Goal: Task Accomplishment & Management: Manage account settings

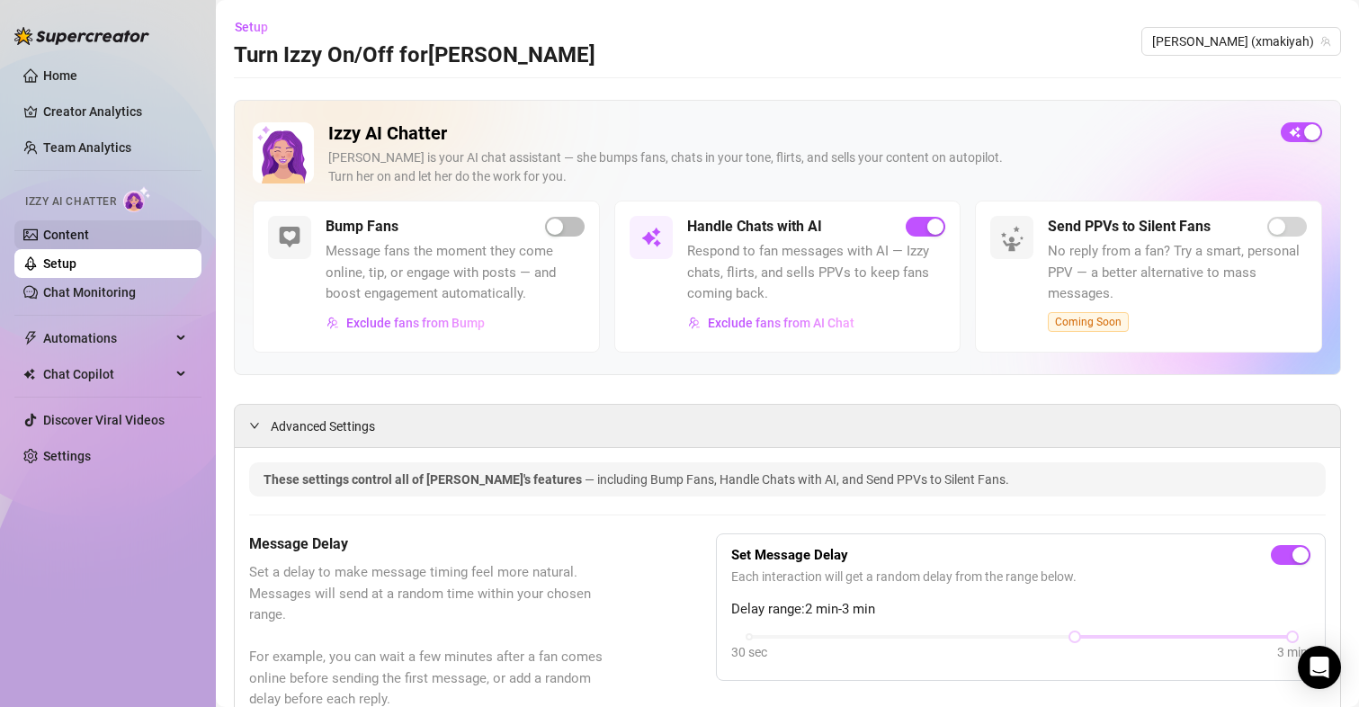
click at [59, 228] on link "Content" at bounding box center [66, 235] width 46 height 14
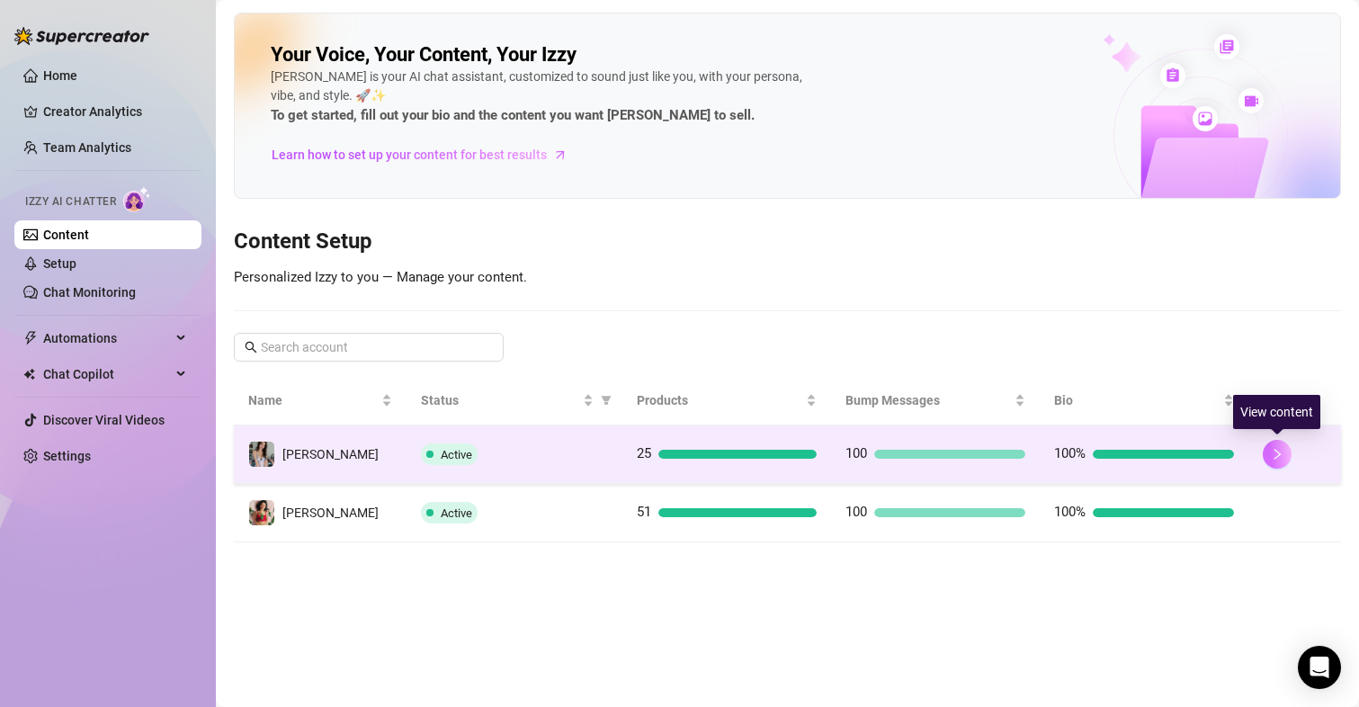
click at [1272, 445] on button "button" at bounding box center [1277, 454] width 29 height 29
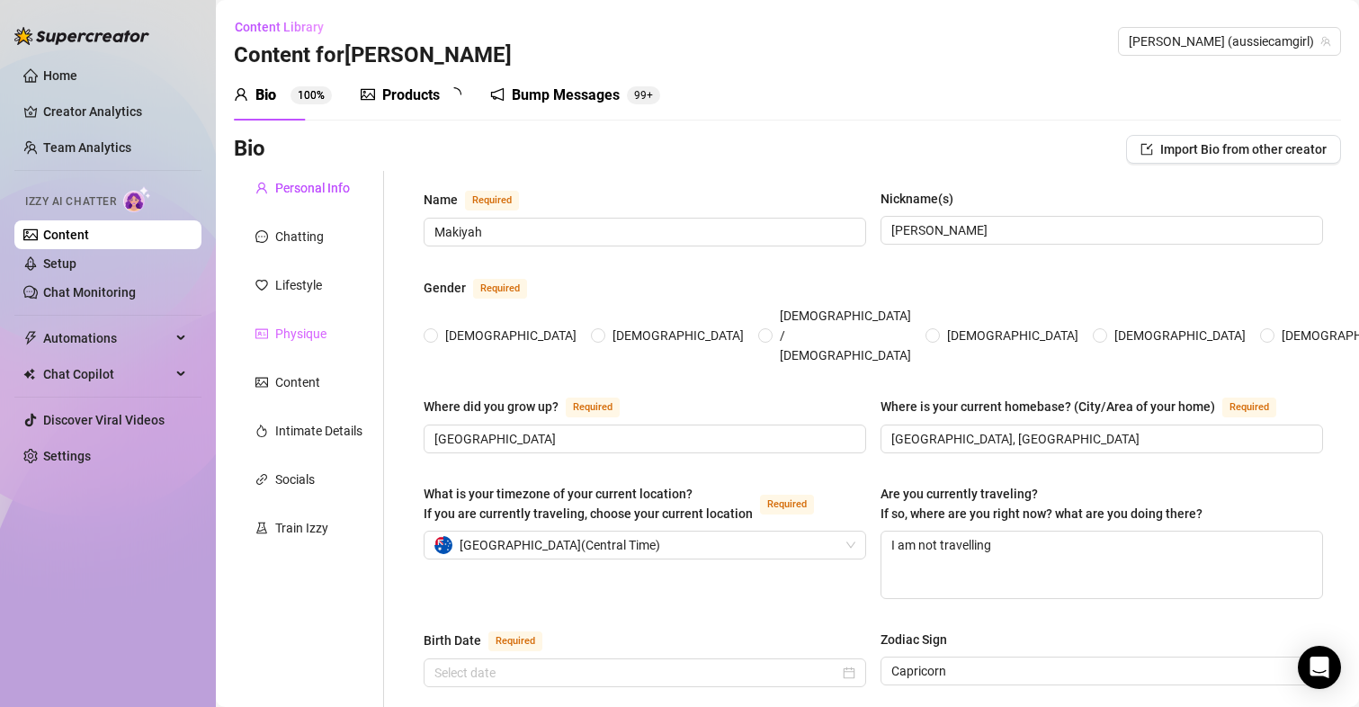
radio input "true"
type input "[DATE]"
click at [568, 95] on div "Bump Messages" at bounding box center [578, 96] width 108 height 22
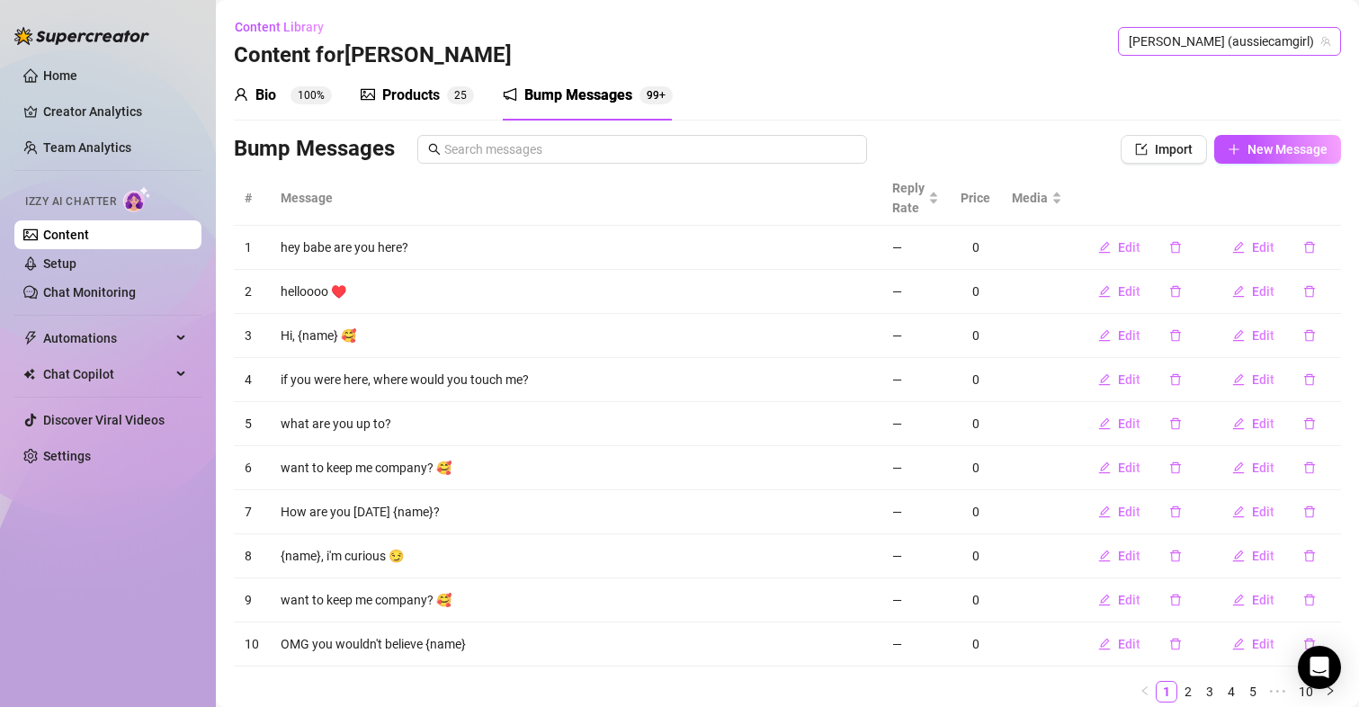
click at [1279, 43] on span "[PERSON_NAME] (aussiecamgirl)" at bounding box center [1229, 41] width 201 height 27
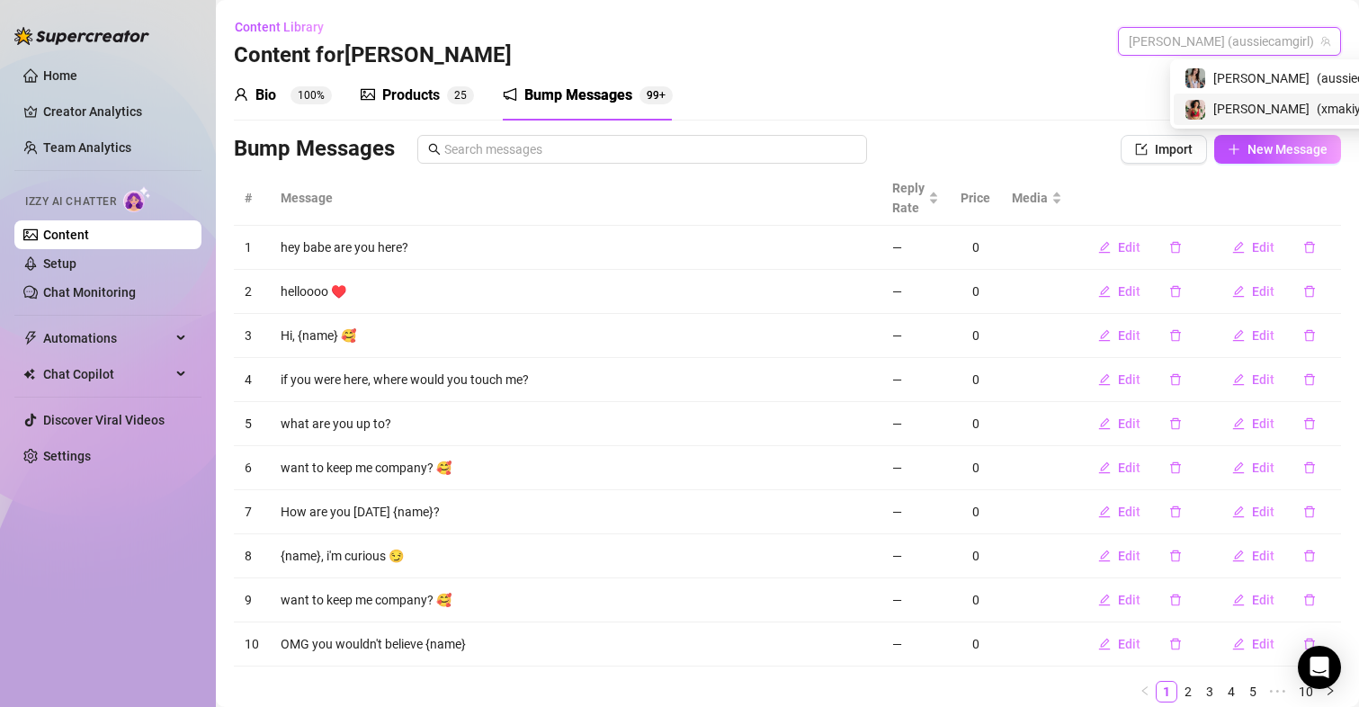
click at [1229, 107] on span "[PERSON_NAME]" at bounding box center [1261, 109] width 96 height 20
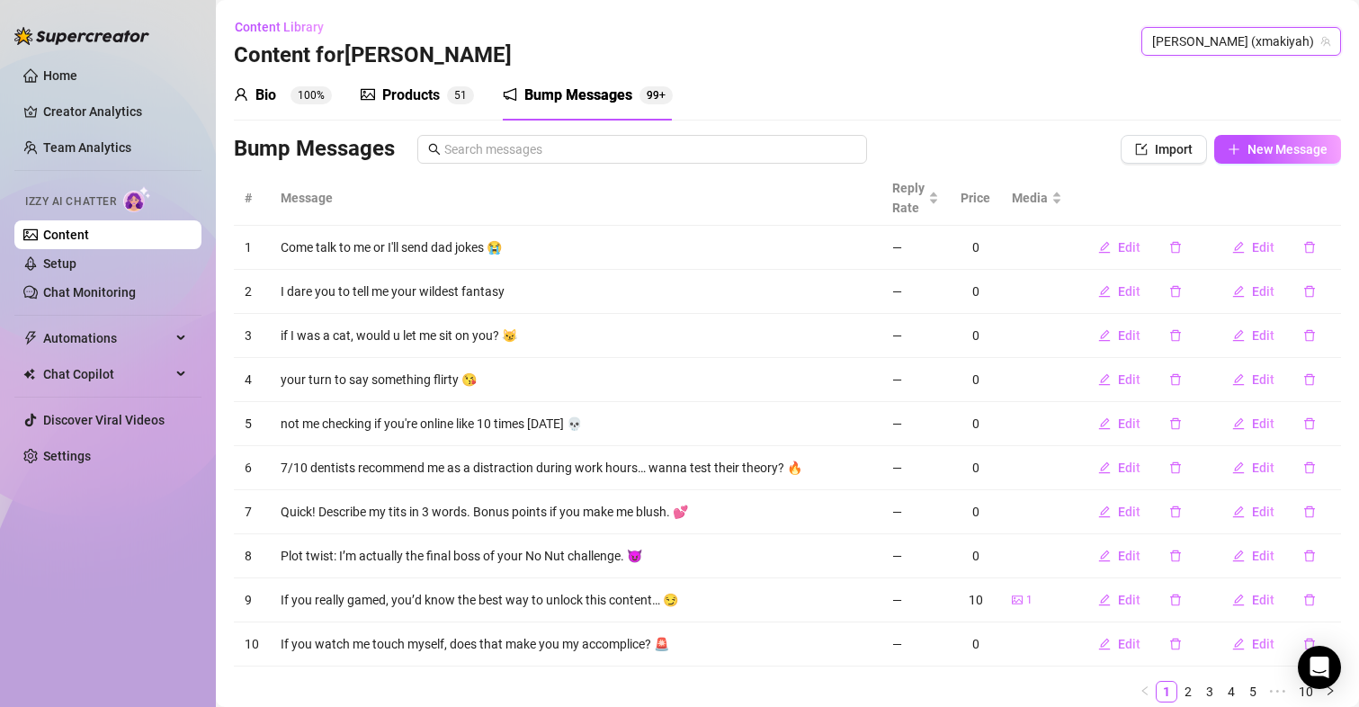
scroll to position [64, 0]
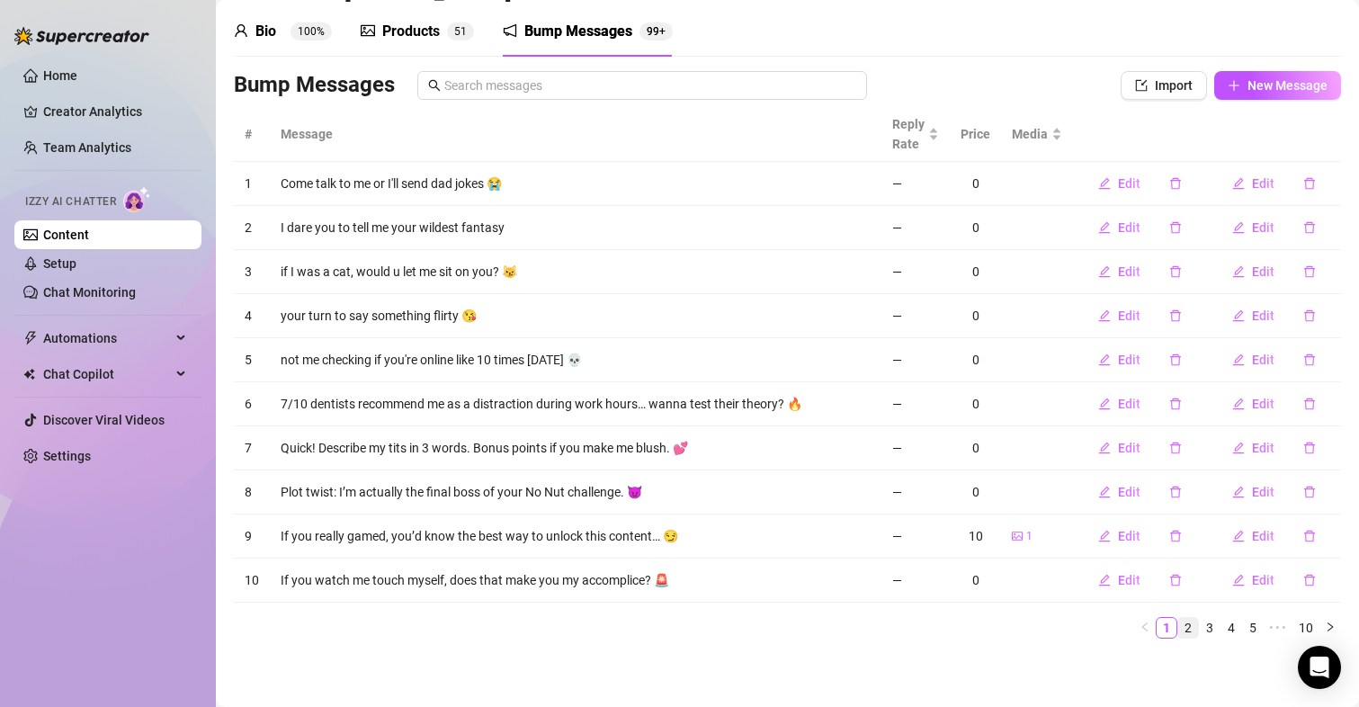
click at [1178, 630] on link "2" at bounding box center [1188, 628] width 20 height 20
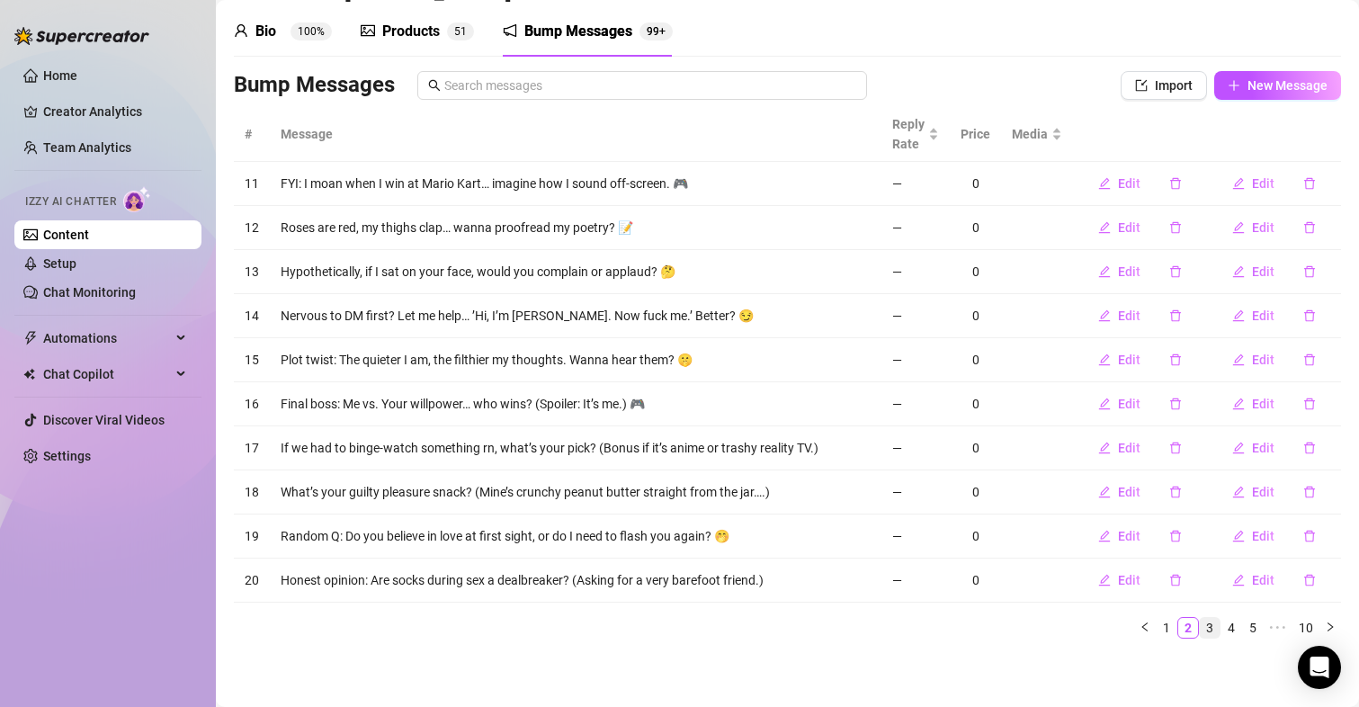
click at [1200, 629] on link "3" at bounding box center [1210, 628] width 20 height 20
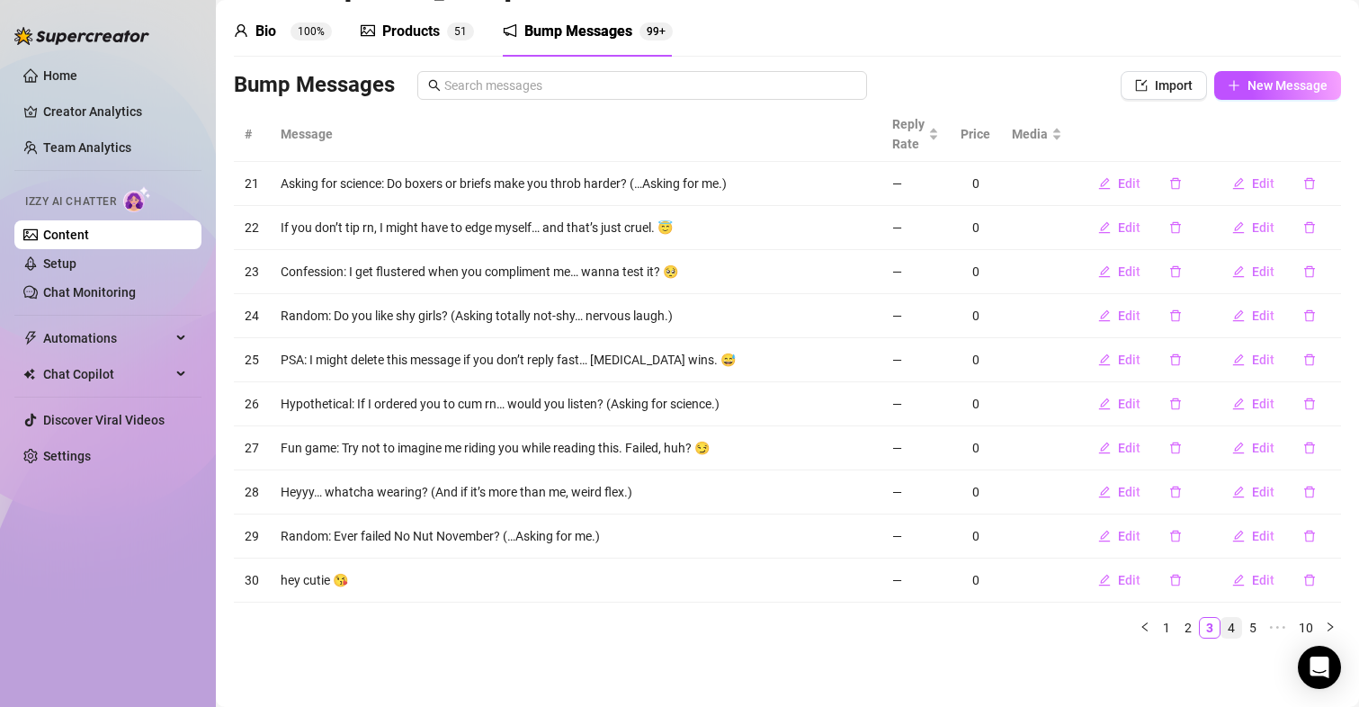
click at [1221, 626] on link "4" at bounding box center [1231, 628] width 20 height 20
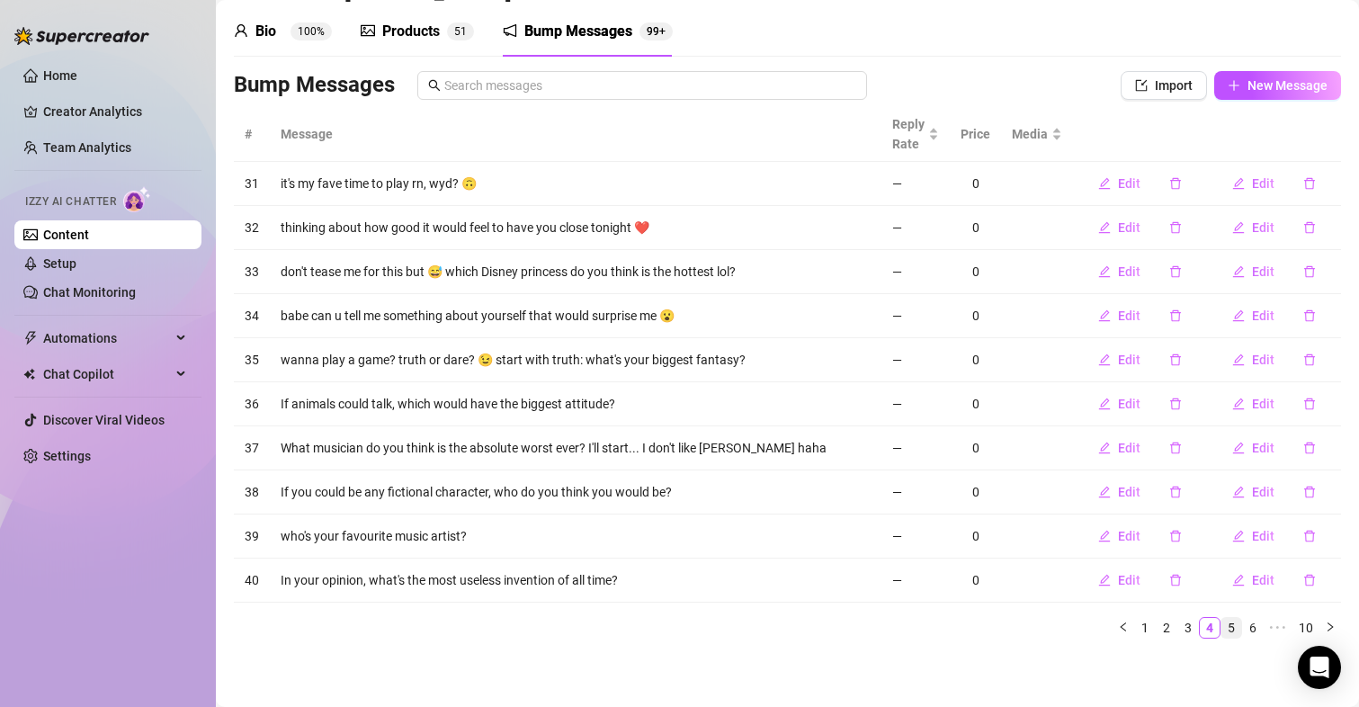
click at [1221, 630] on link "5" at bounding box center [1231, 628] width 20 height 20
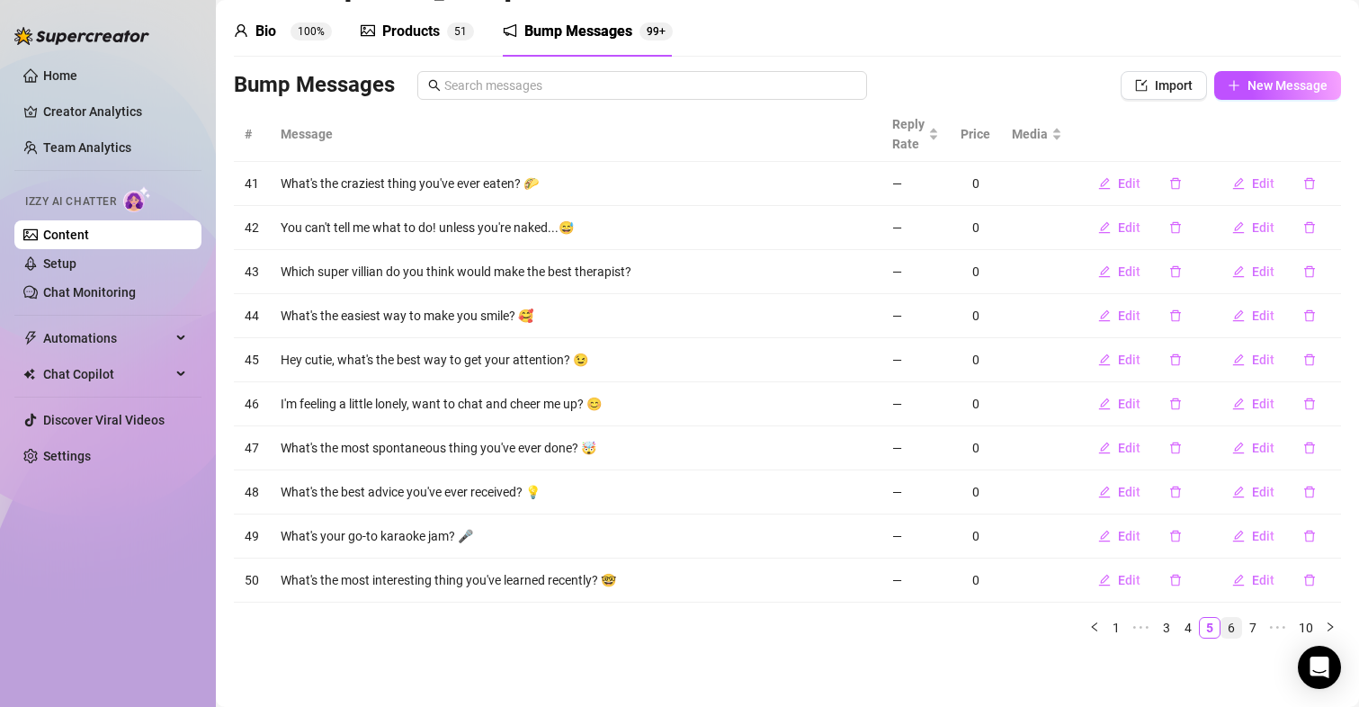
click at [1221, 628] on link "6" at bounding box center [1231, 628] width 20 height 20
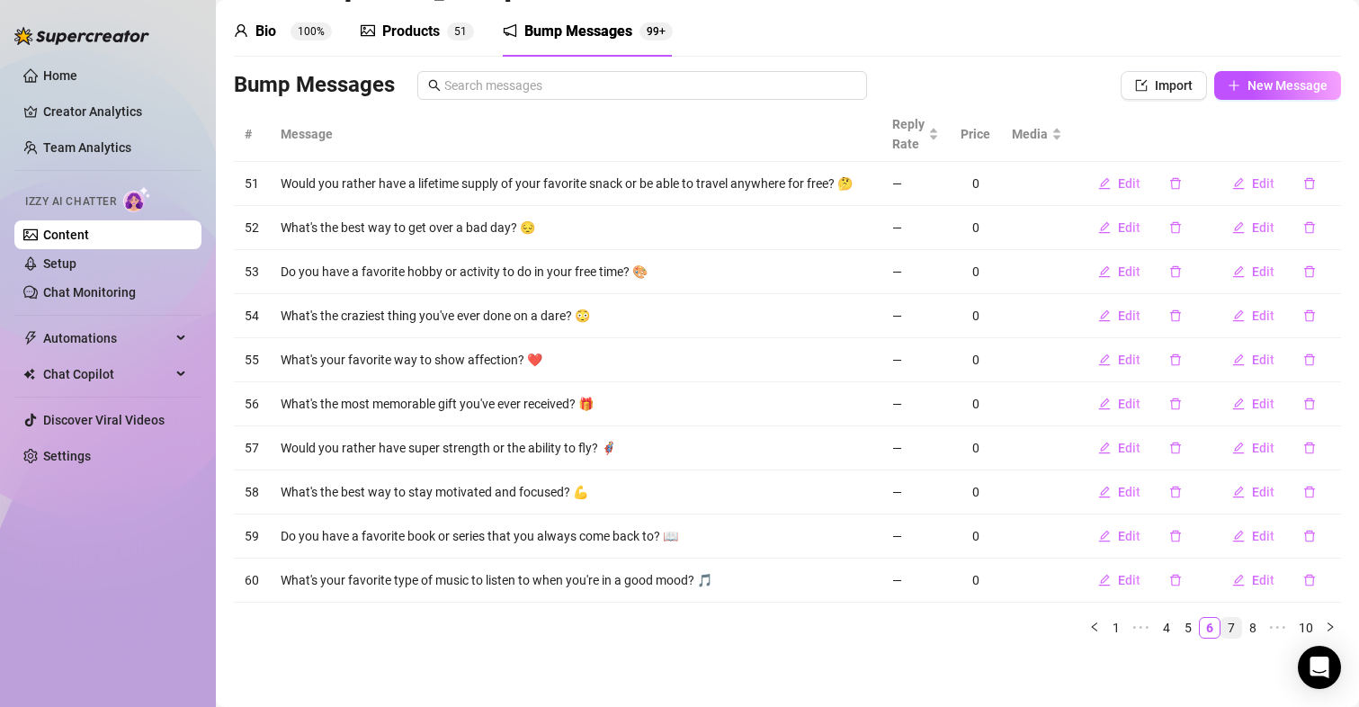
click at [1221, 628] on link "7" at bounding box center [1231, 628] width 20 height 20
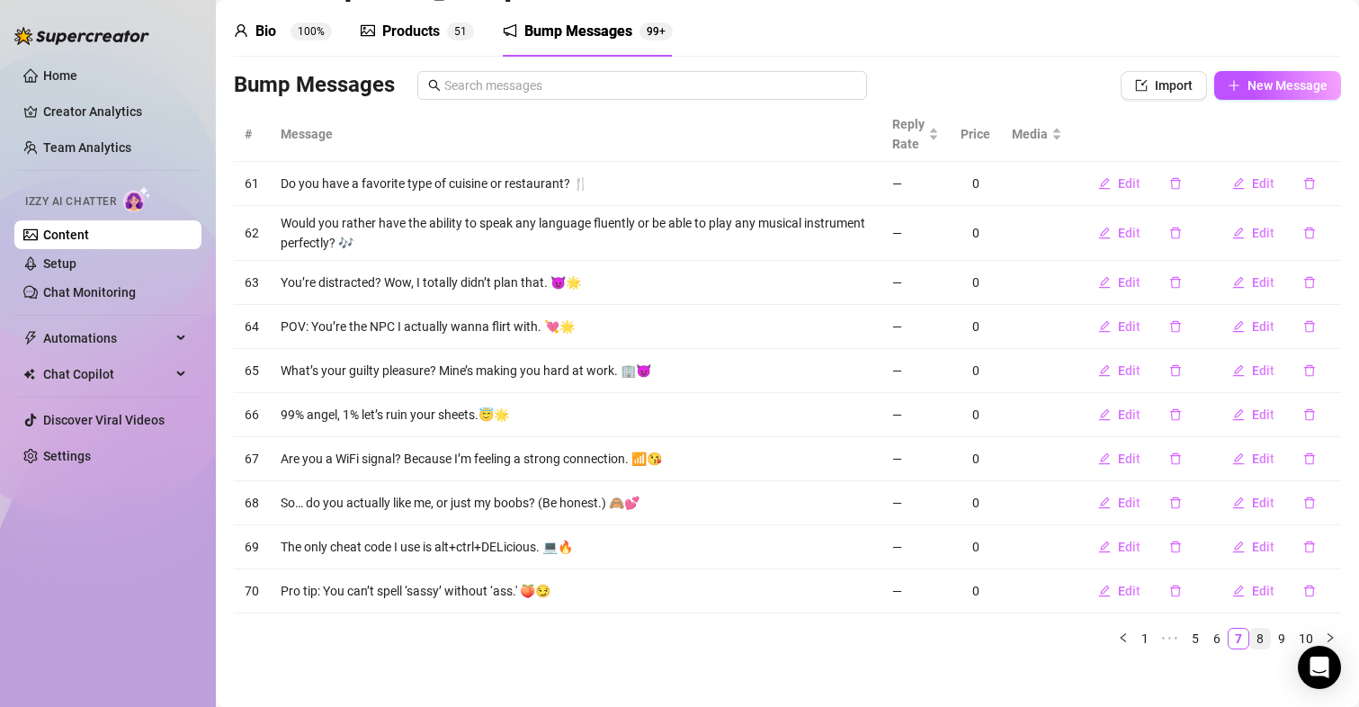
click at [1250, 638] on link "8" at bounding box center [1260, 639] width 20 height 20
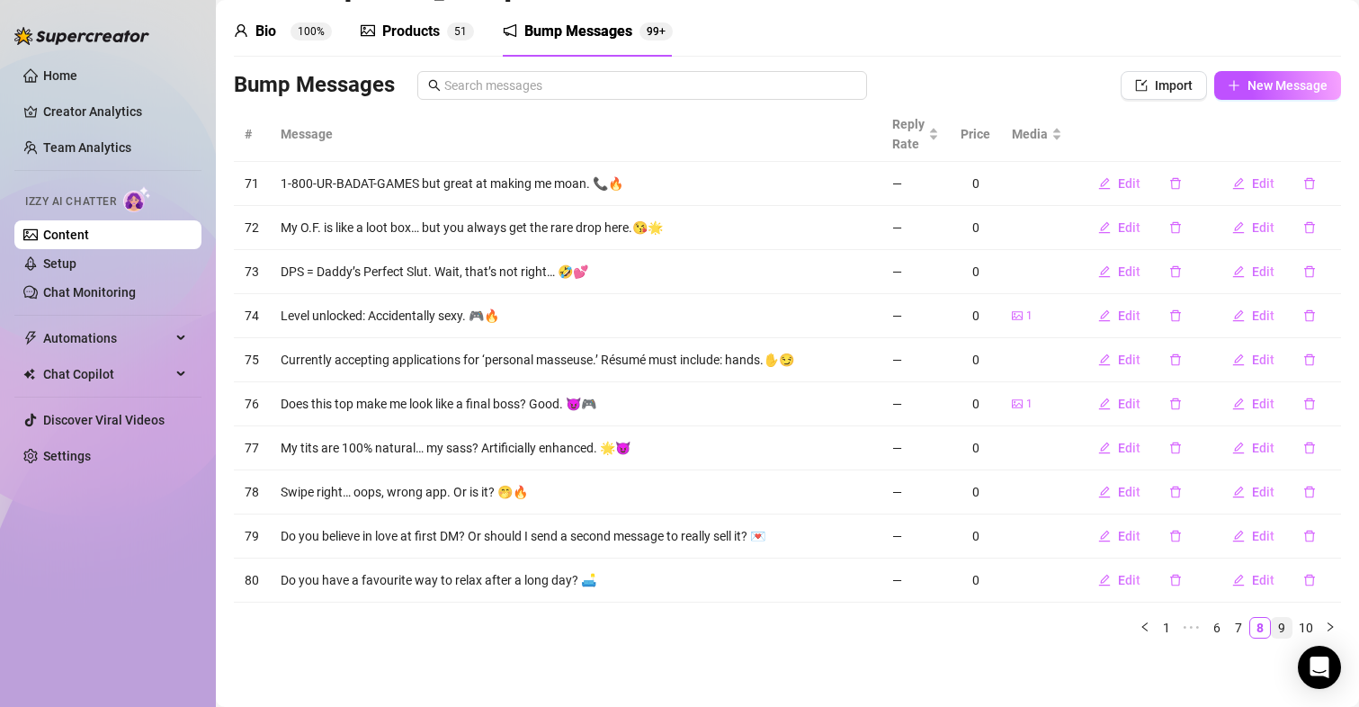
click at [1272, 630] on link "9" at bounding box center [1282, 628] width 20 height 20
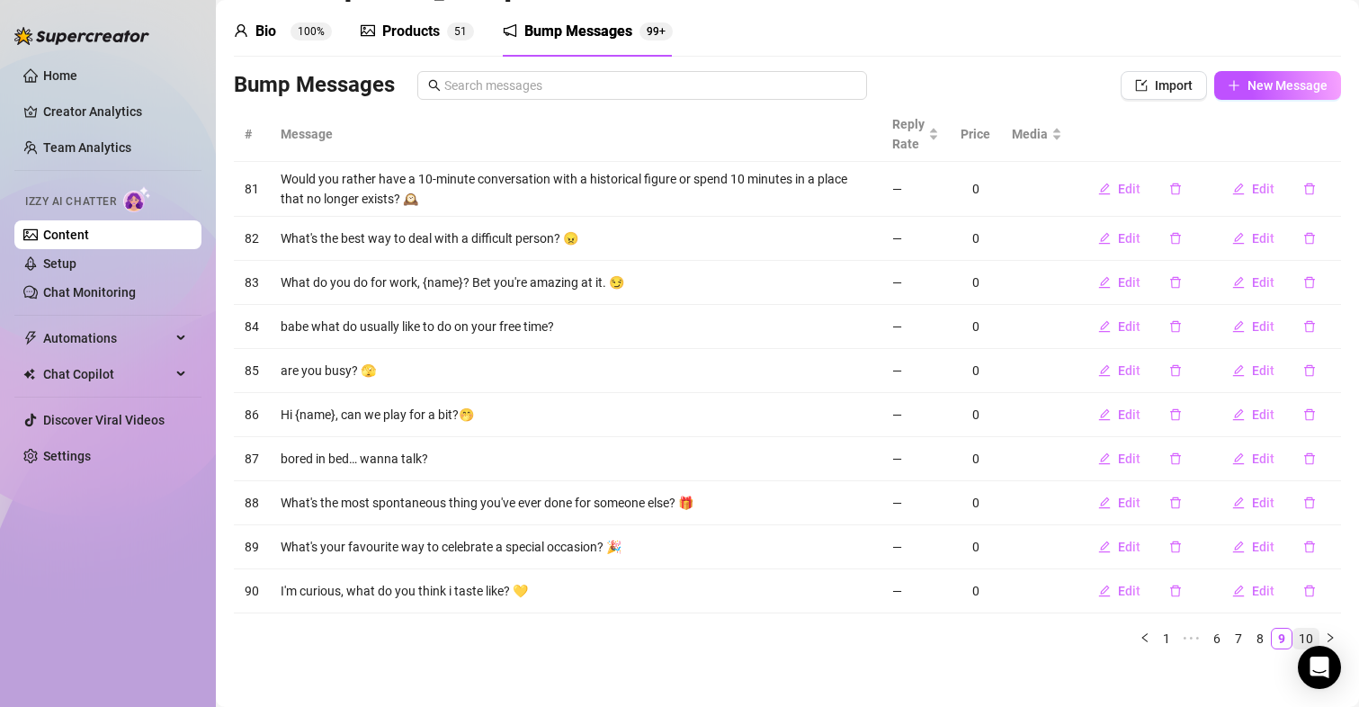
click at [1293, 633] on link "10" at bounding box center [1305, 639] width 25 height 20
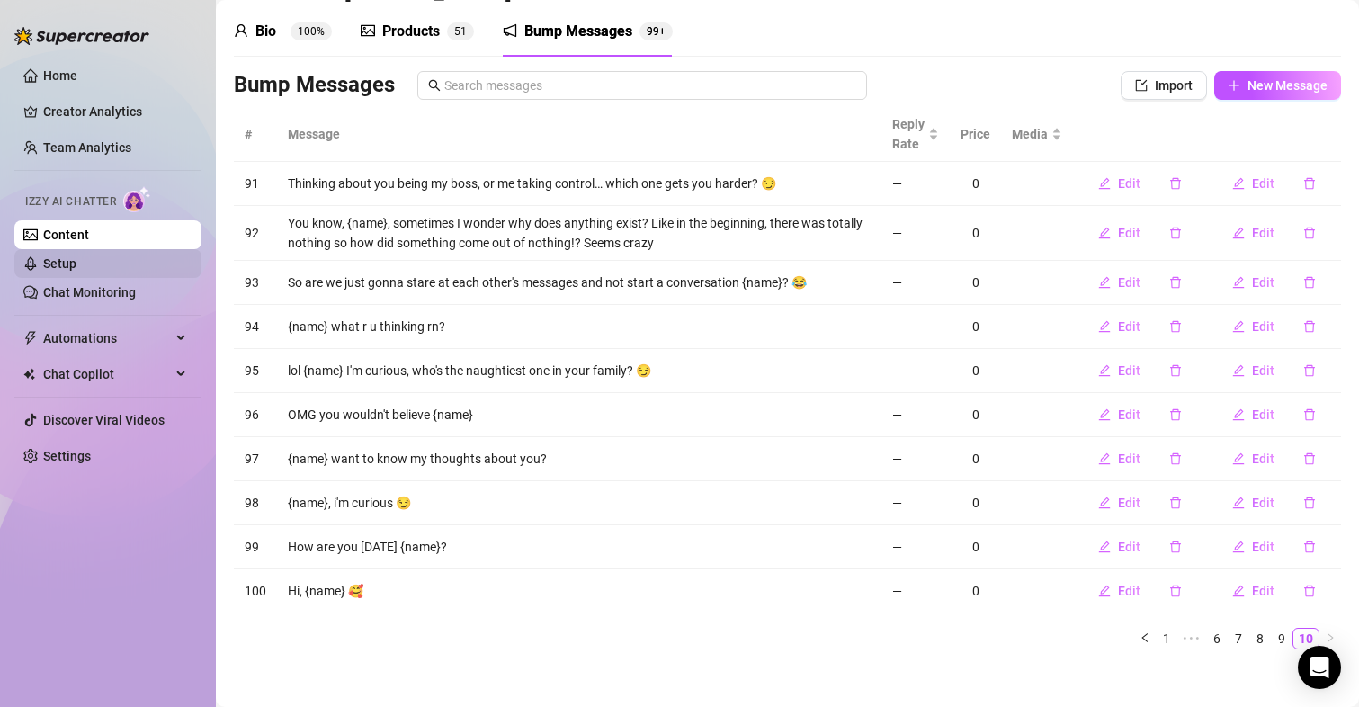
click at [67, 256] on link "Setup" at bounding box center [59, 263] width 33 height 14
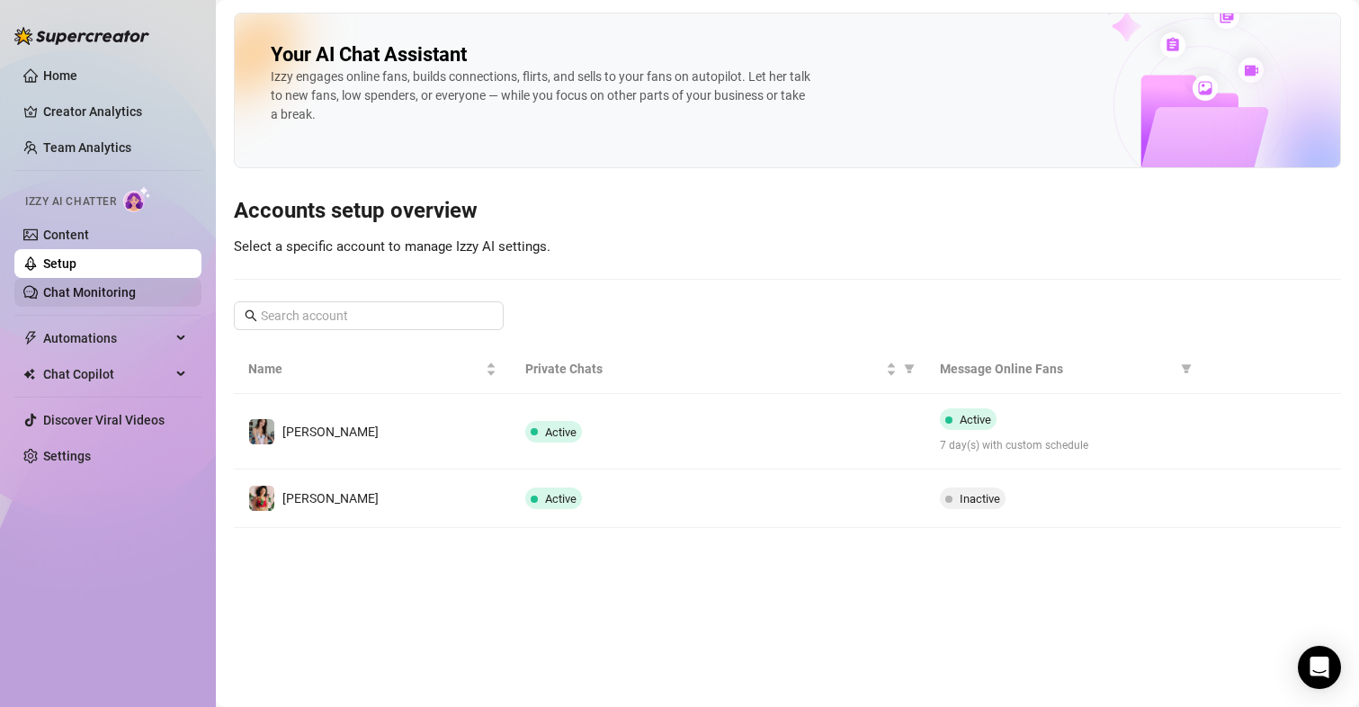
click at [118, 299] on link "Chat Monitoring" at bounding box center [89, 292] width 93 height 14
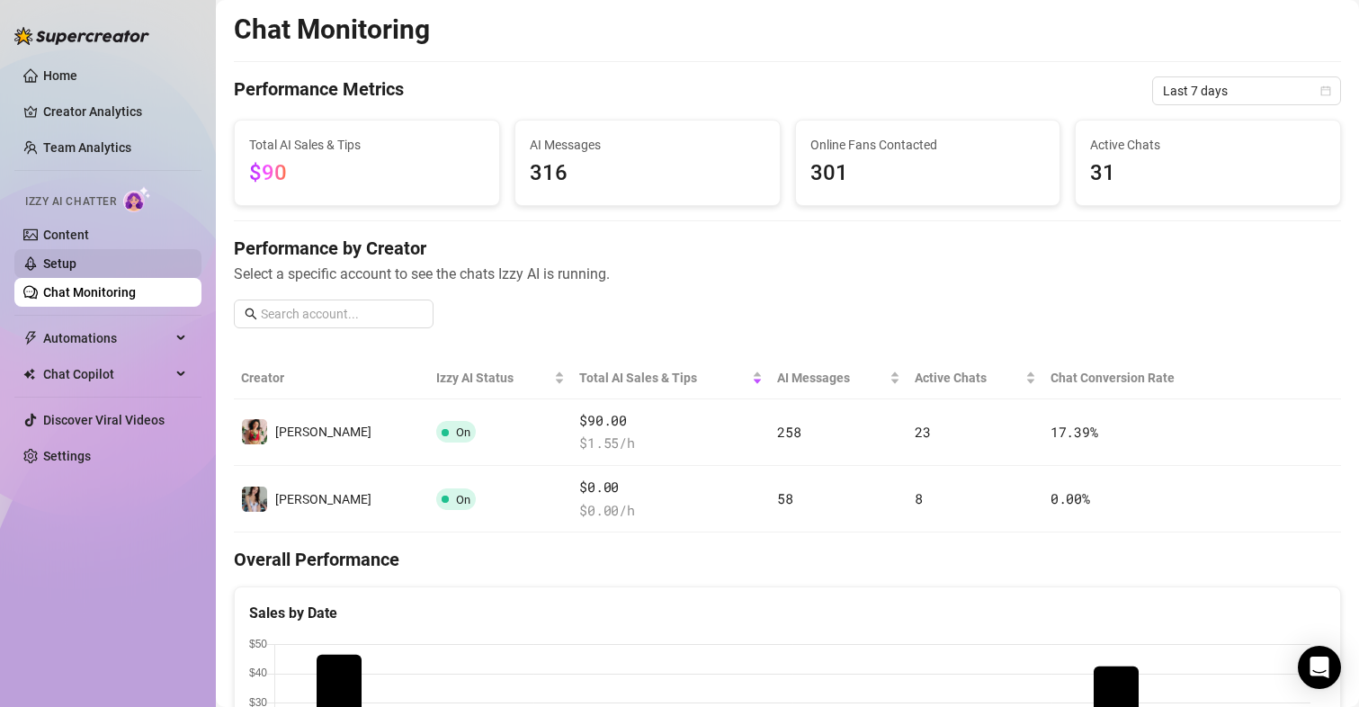
click at [76, 271] on link "Setup" at bounding box center [59, 263] width 33 height 14
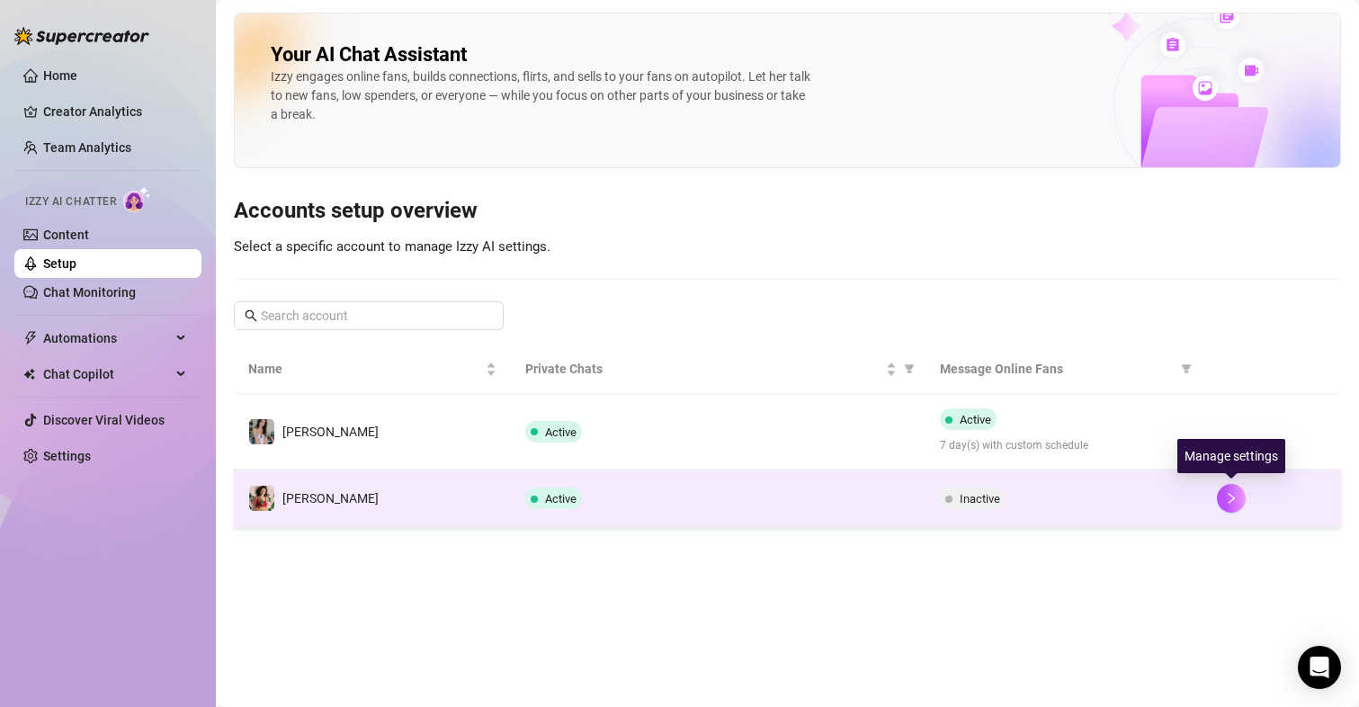
click at [1246, 494] on div at bounding box center [1272, 498] width 110 height 29
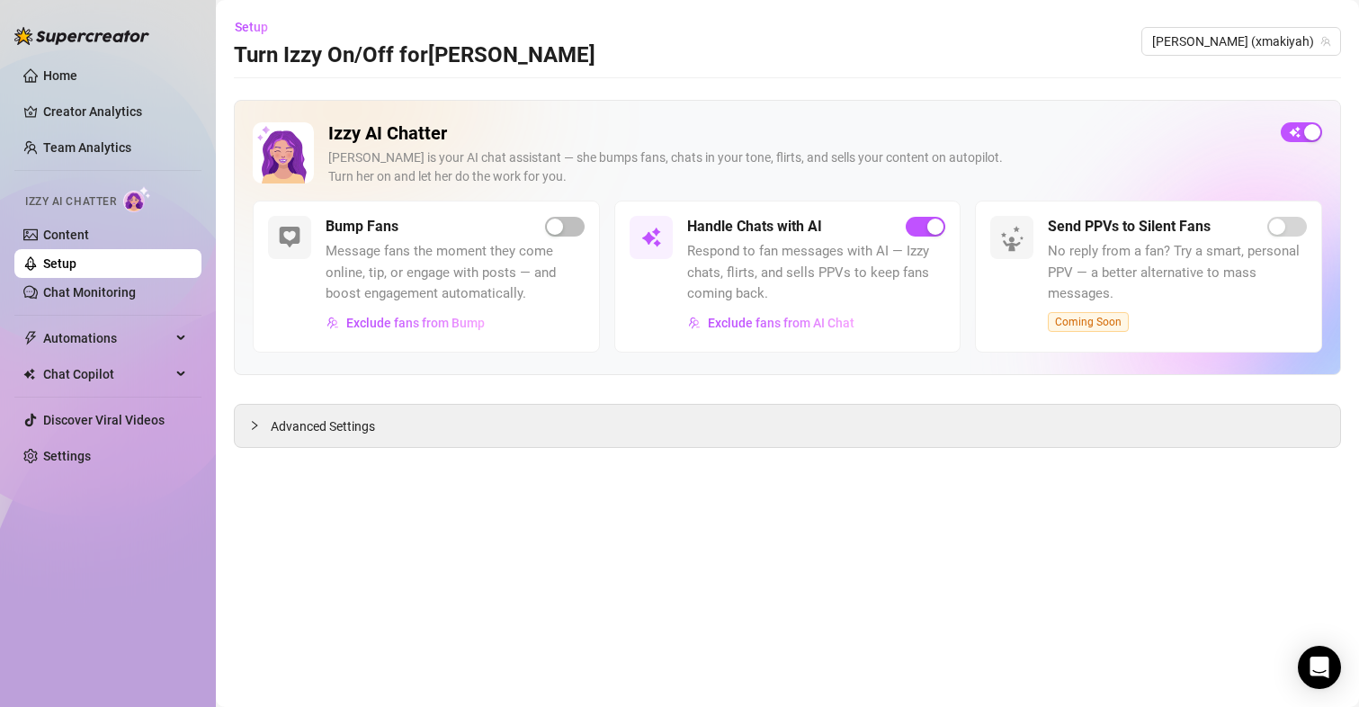
click at [540, 219] on div "Bump Fans" at bounding box center [455, 227] width 259 height 22
click at [580, 219] on span "button" at bounding box center [565, 227] width 40 height 20
click at [344, 423] on span "Advanced Settings" at bounding box center [323, 426] width 104 height 20
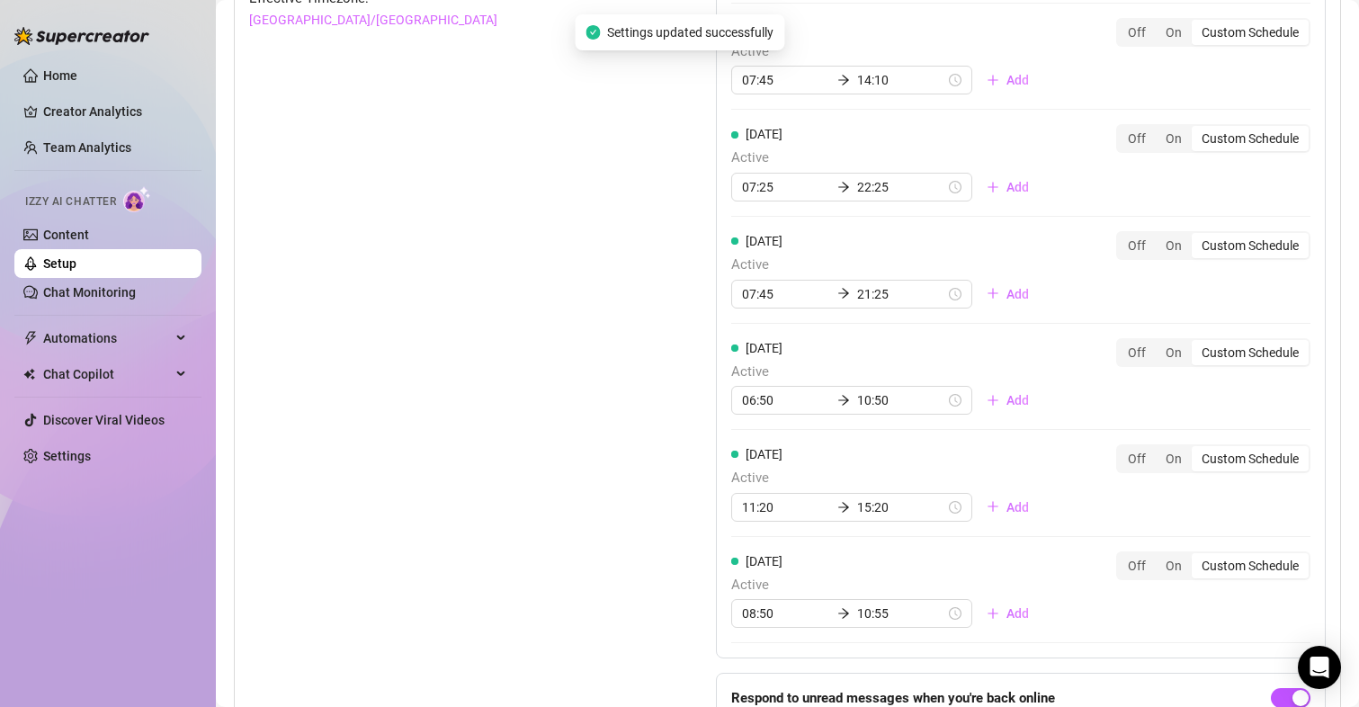
scroll to position [1572, 0]
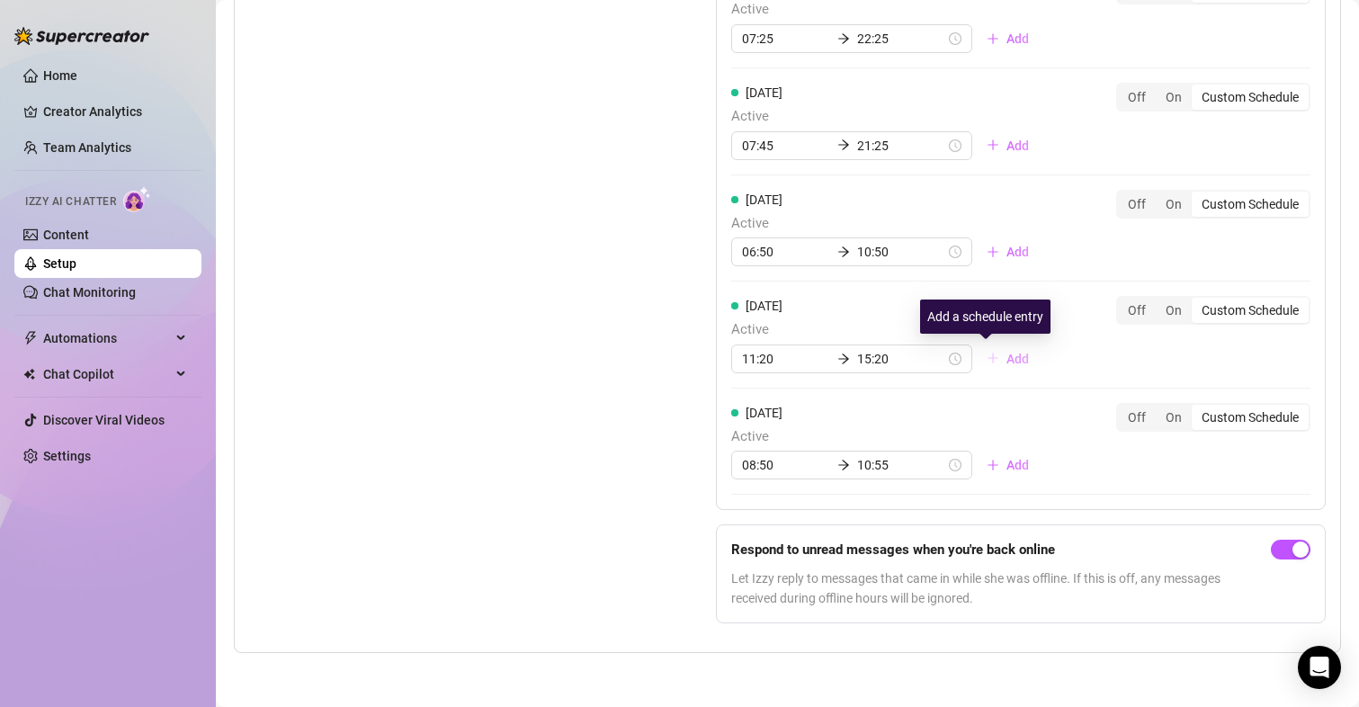
click at [1006, 356] on span "Add" at bounding box center [1017, 359] width 22 height 14
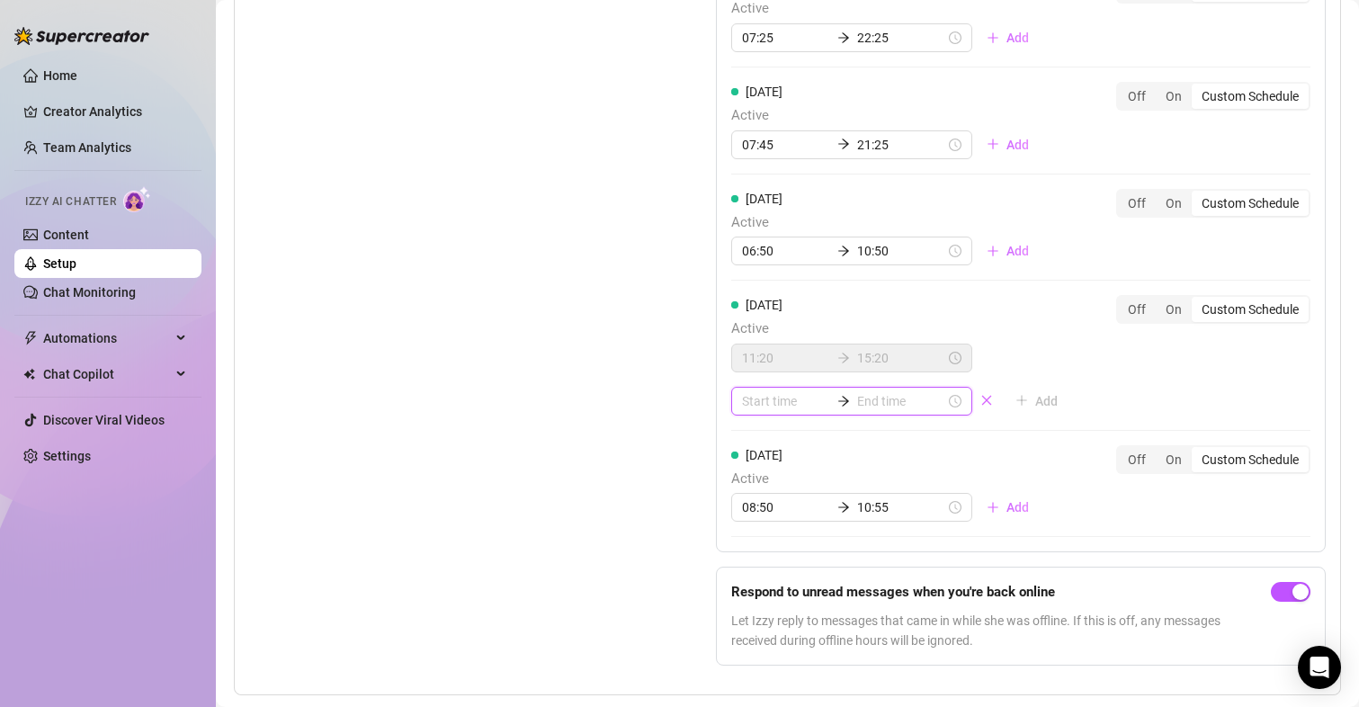
click at [805, 408] on input at bounding box center [786, 401] width 88 height 20
type input "04:00"
click at [753, 495] on div "16" at bounding box center [750, 492] width 43 height 25
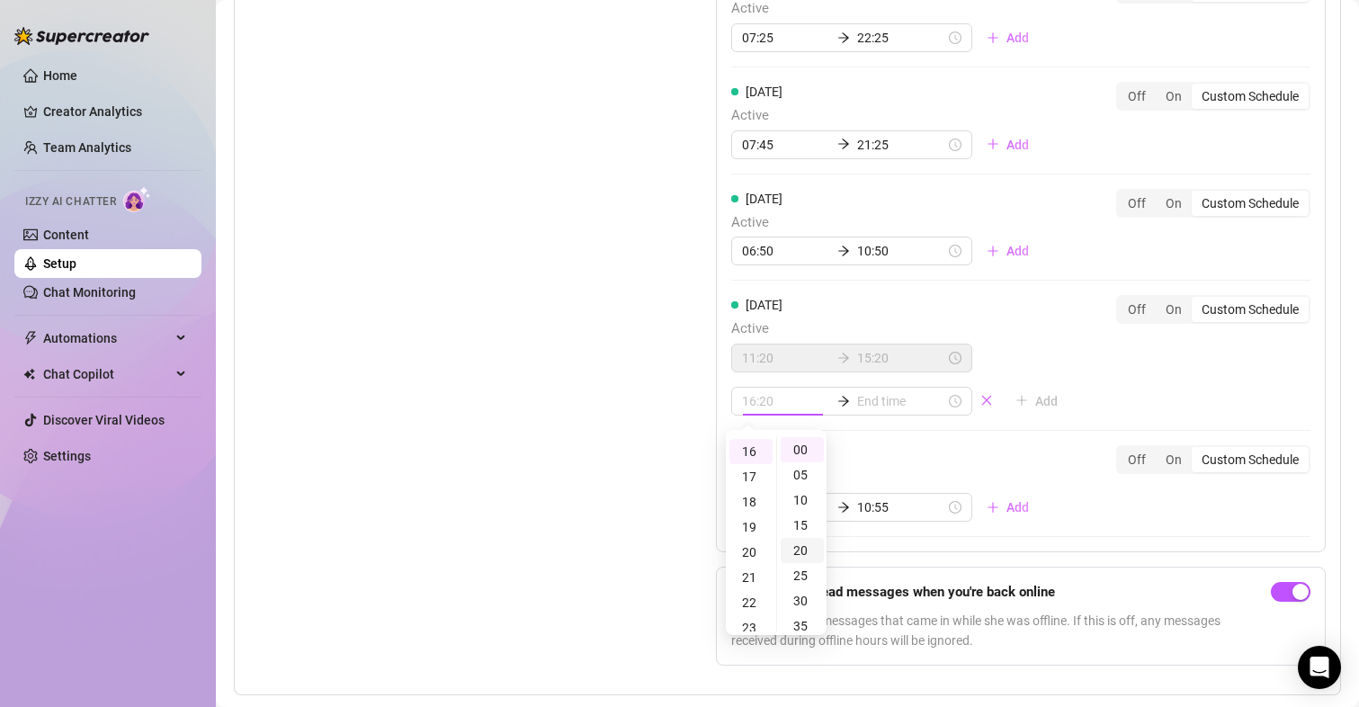
click at [811, 550] on div "20" at bounding box center [802, 550] width 43 height 25
type input "16:20"
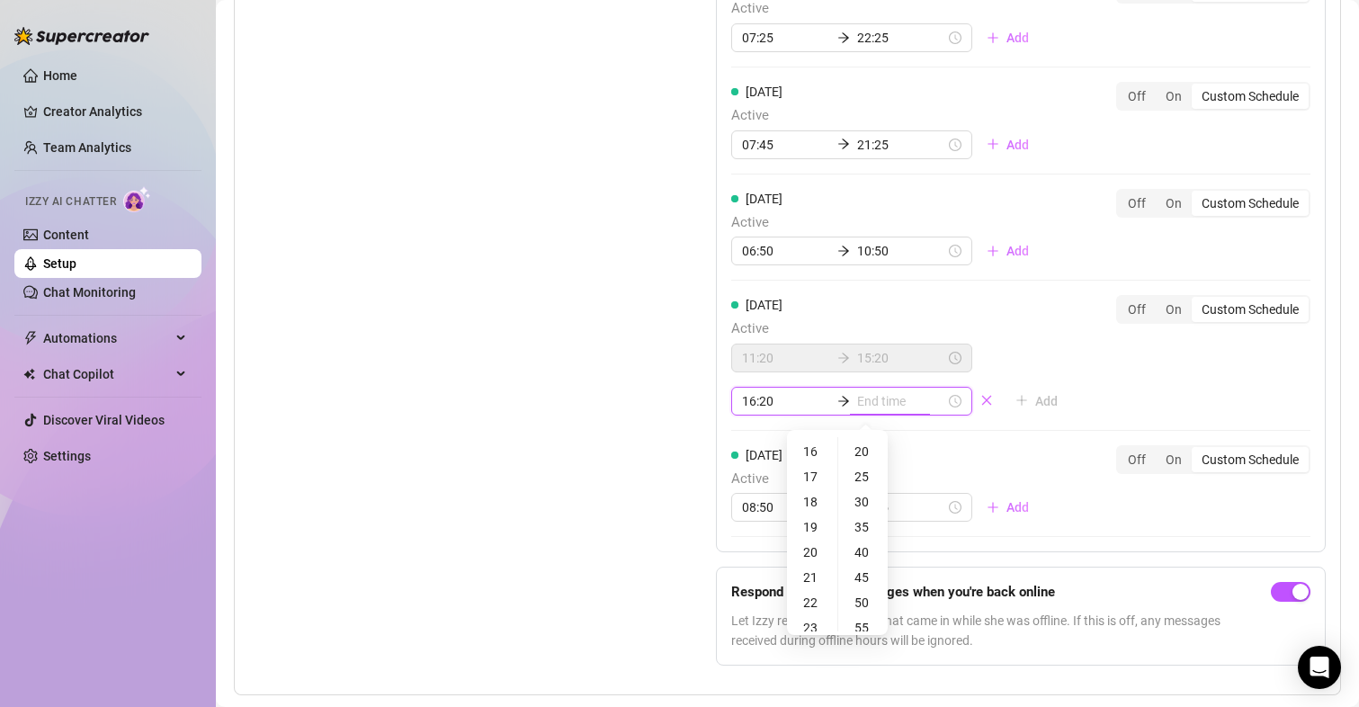
click at [872, 396] on input at bounding box center [901, 401] width 88 height 20
type input "16:20"
click at [814, 478] on div "17" at bounding box center [812, 476] width 43 height 25
type input "17:20"
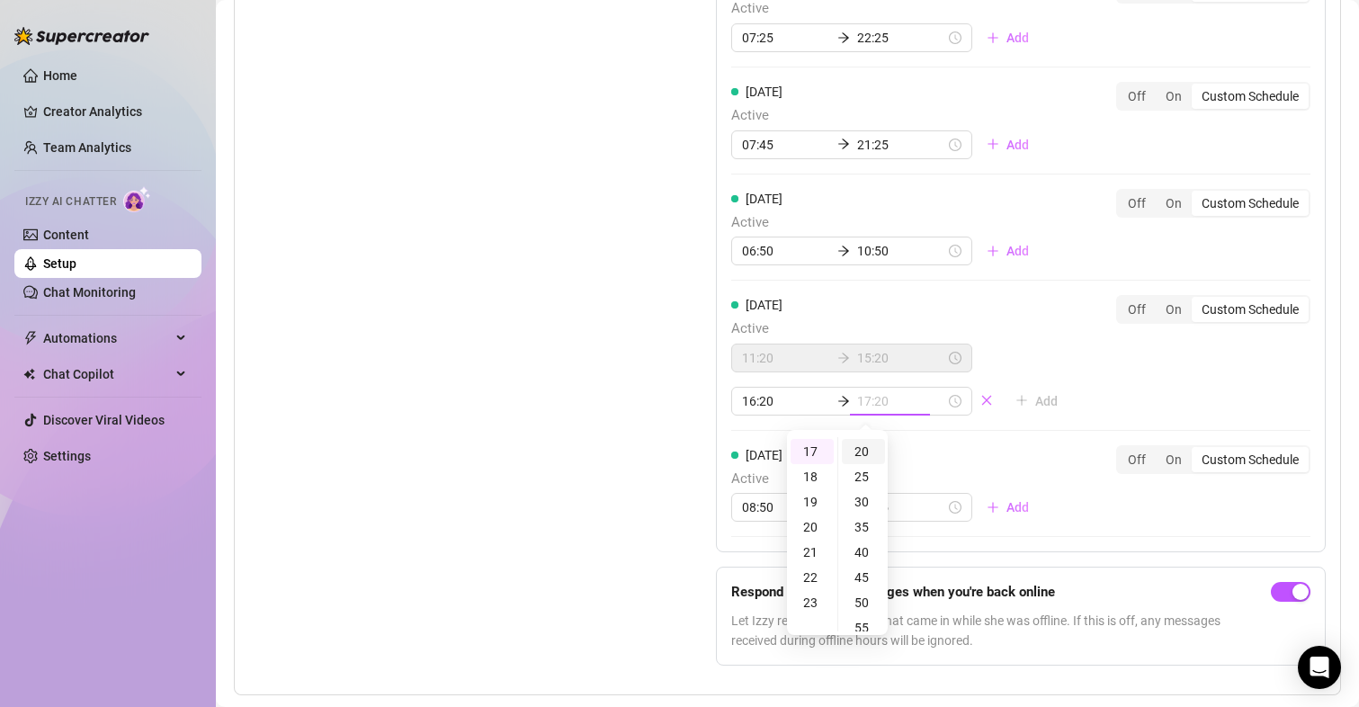
click at [863, 451] on div "20" at bounding box center [863, 451] width 43 height 25
click at [996, 455] on div "[DATE] Active 08:50 10:55 Add" at bounding box center [887, 483] width 312 height 77
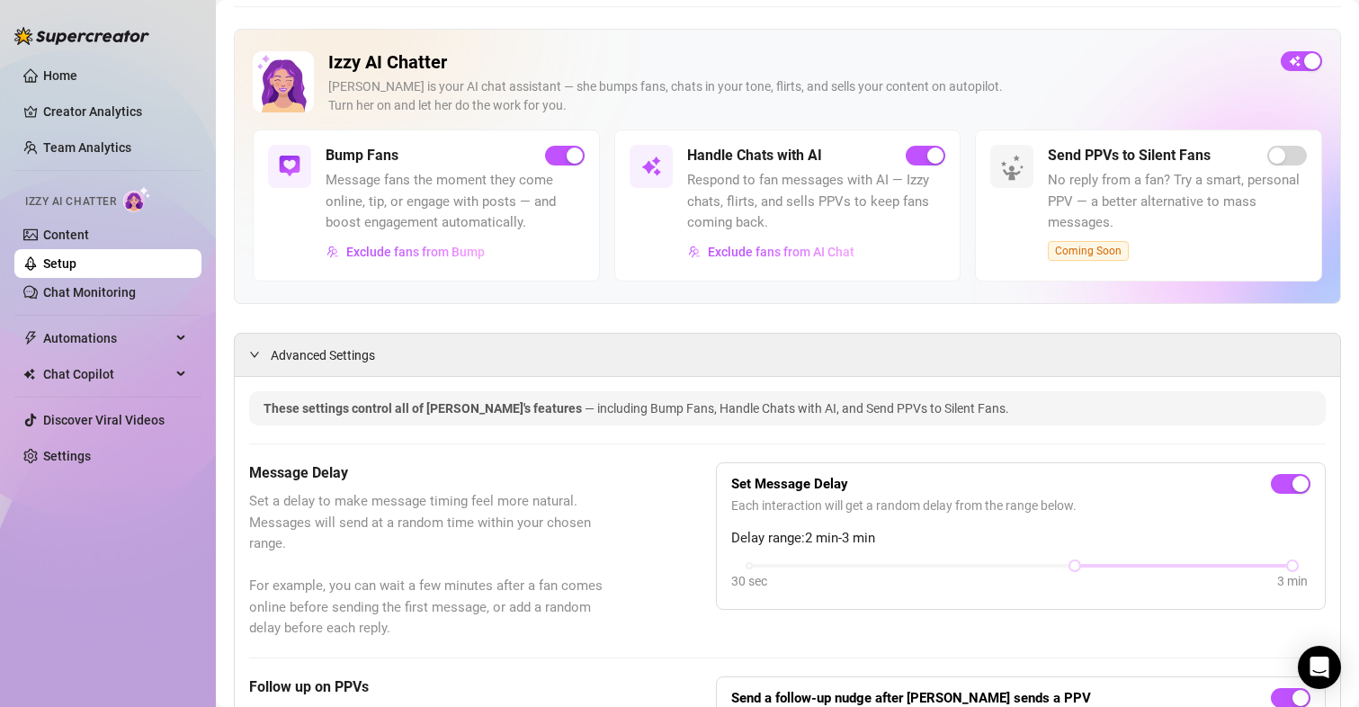
scroll to position [0, 0]
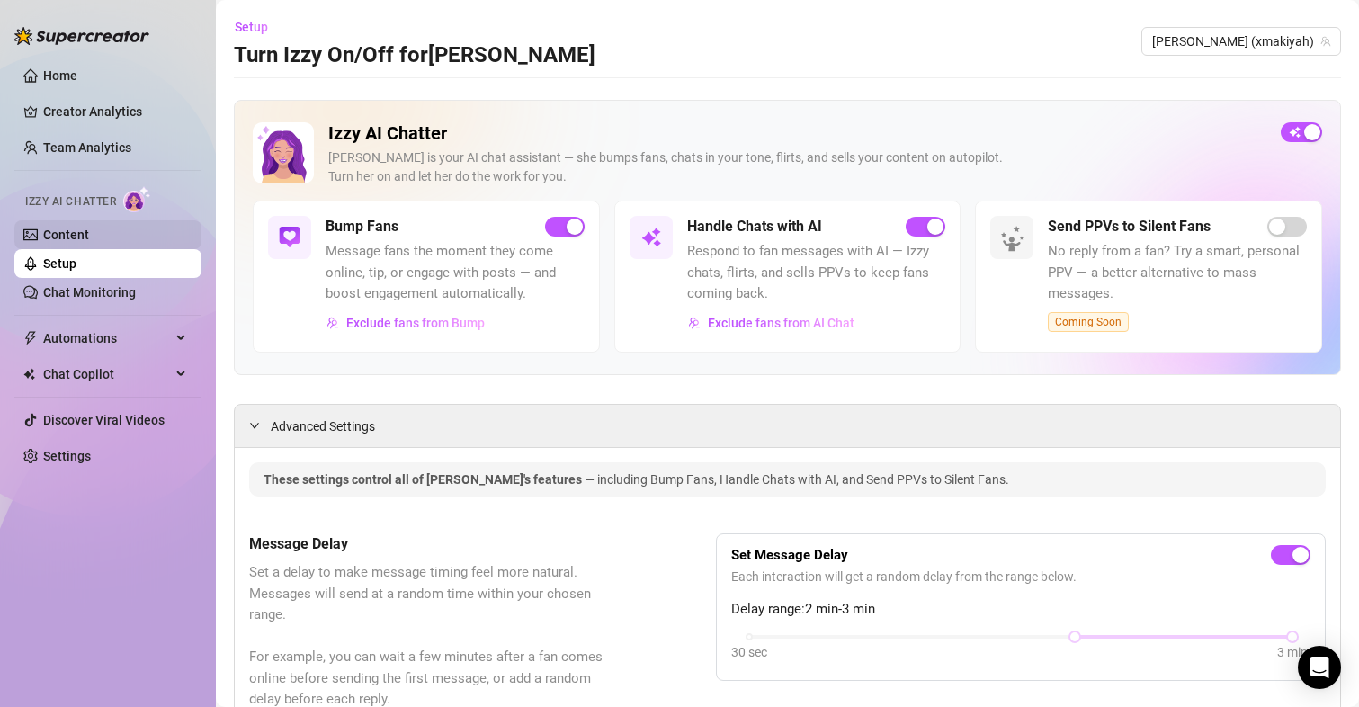
click at [87, 228] on link "Content" at bounding box center [66, 235] width 46 height 14
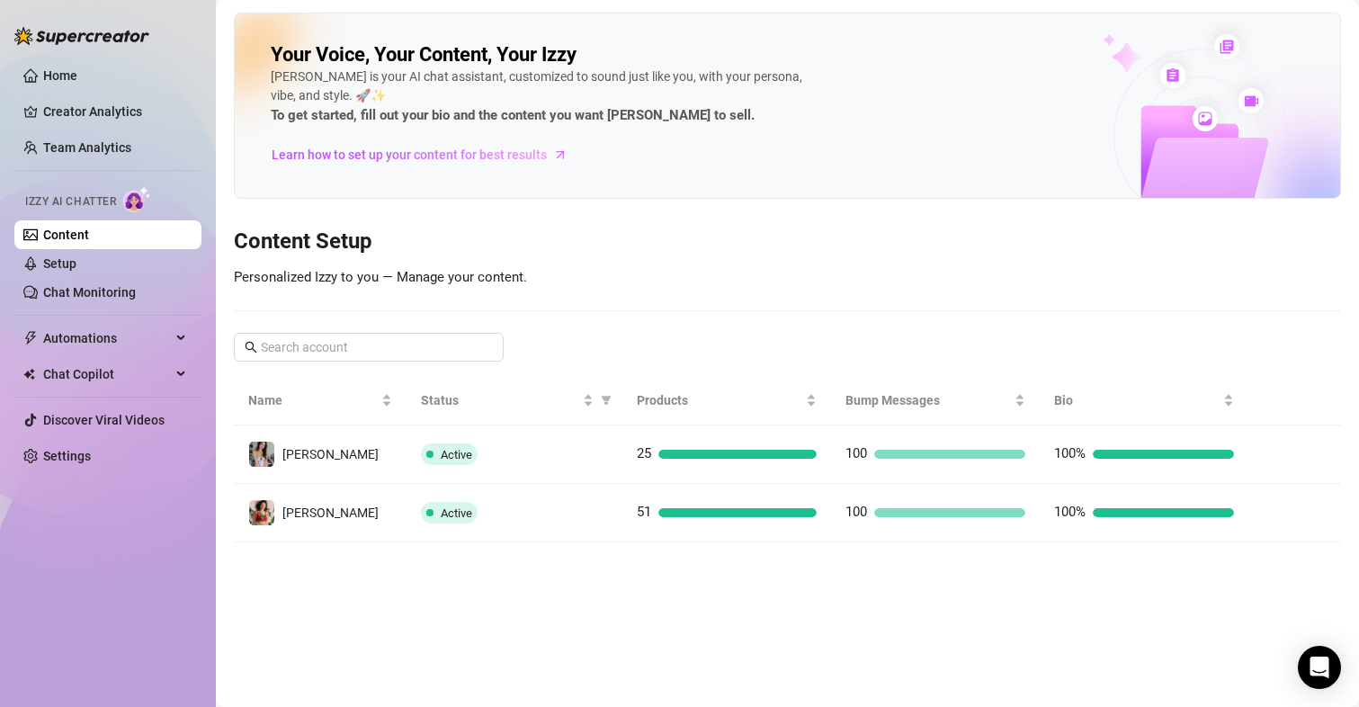
click at [111, 308] on ul "Home Creator Analytics Team Analytics Izzy AI Chatter Content Setup Chat Monito…" at bounding box center [107, 266] width 187 height 424
click at [136, 294] on link "Chat Monitoring" at bounding box center [89, 292] width 93 height 14
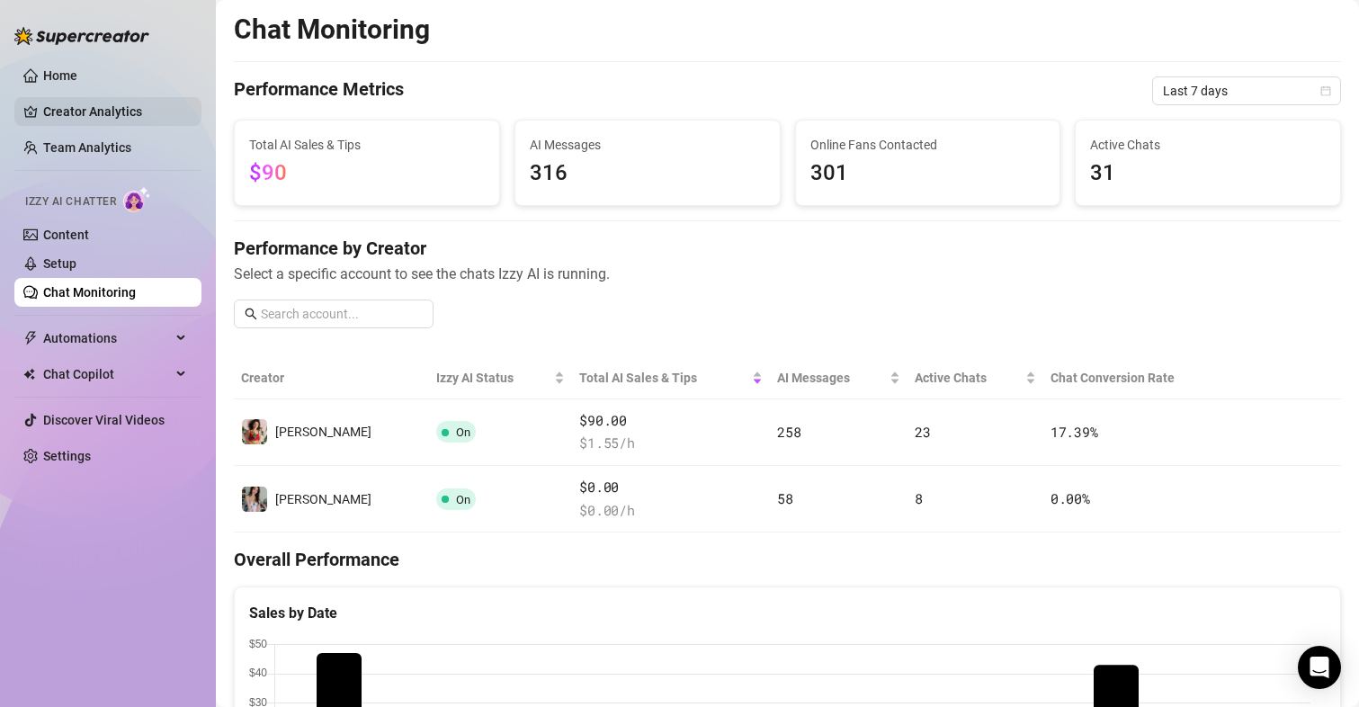
click at [103, 115] on link "Creator Analytics" at bounding box center [115, 111] width 144 height 29
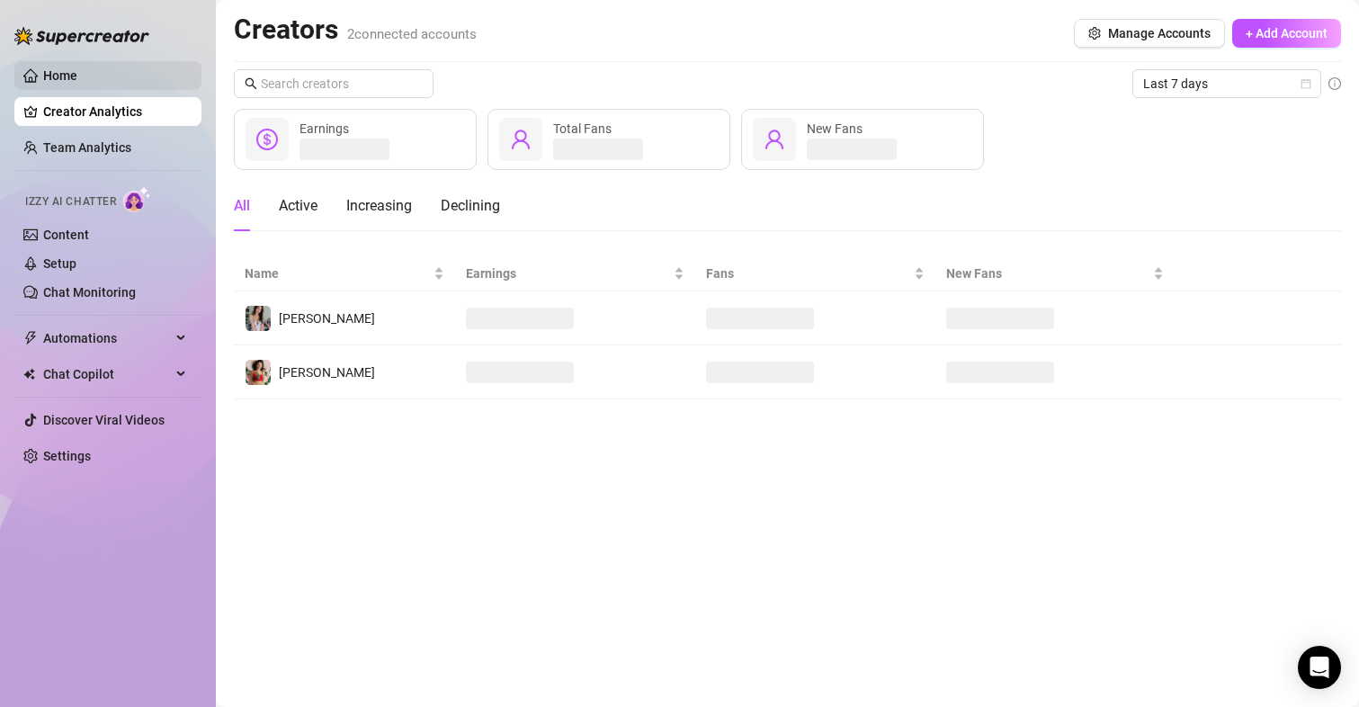
click at [77, 76] on link "Home" at bounding box center [60, 75] width 34 height 14
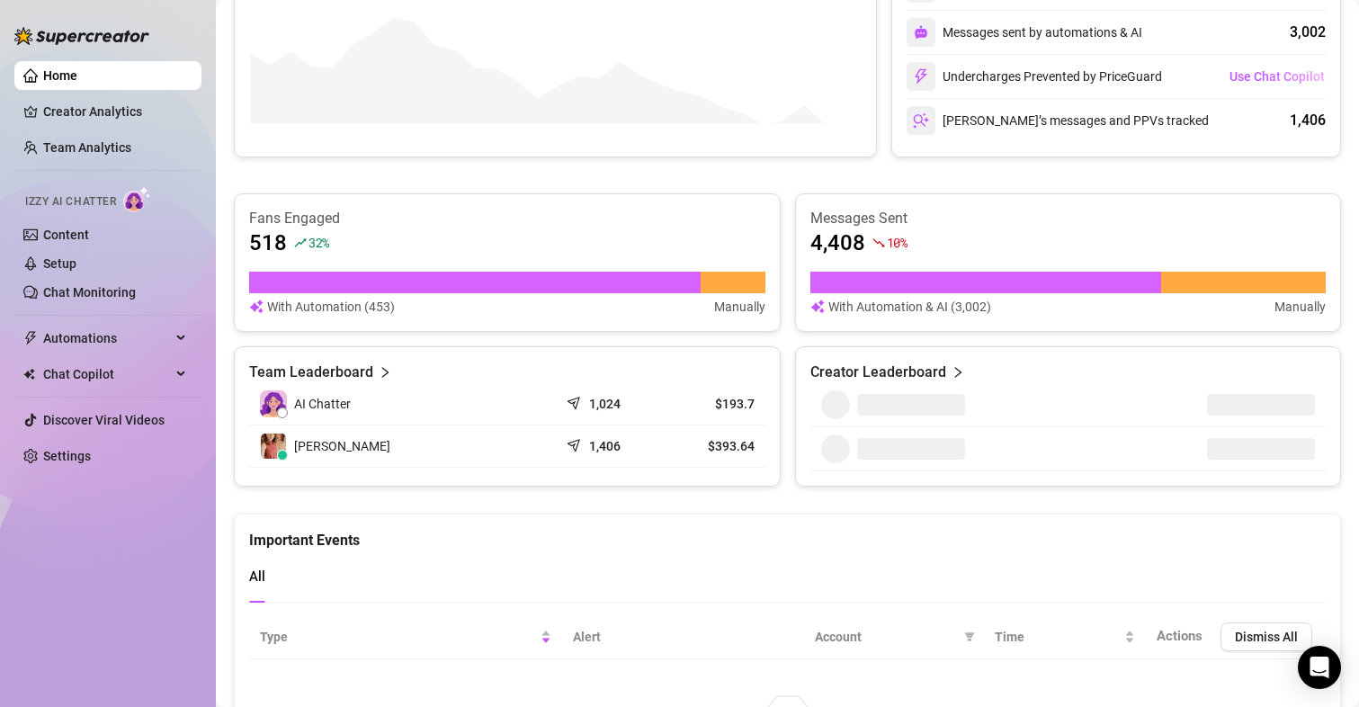
scroll to position [637, 0]
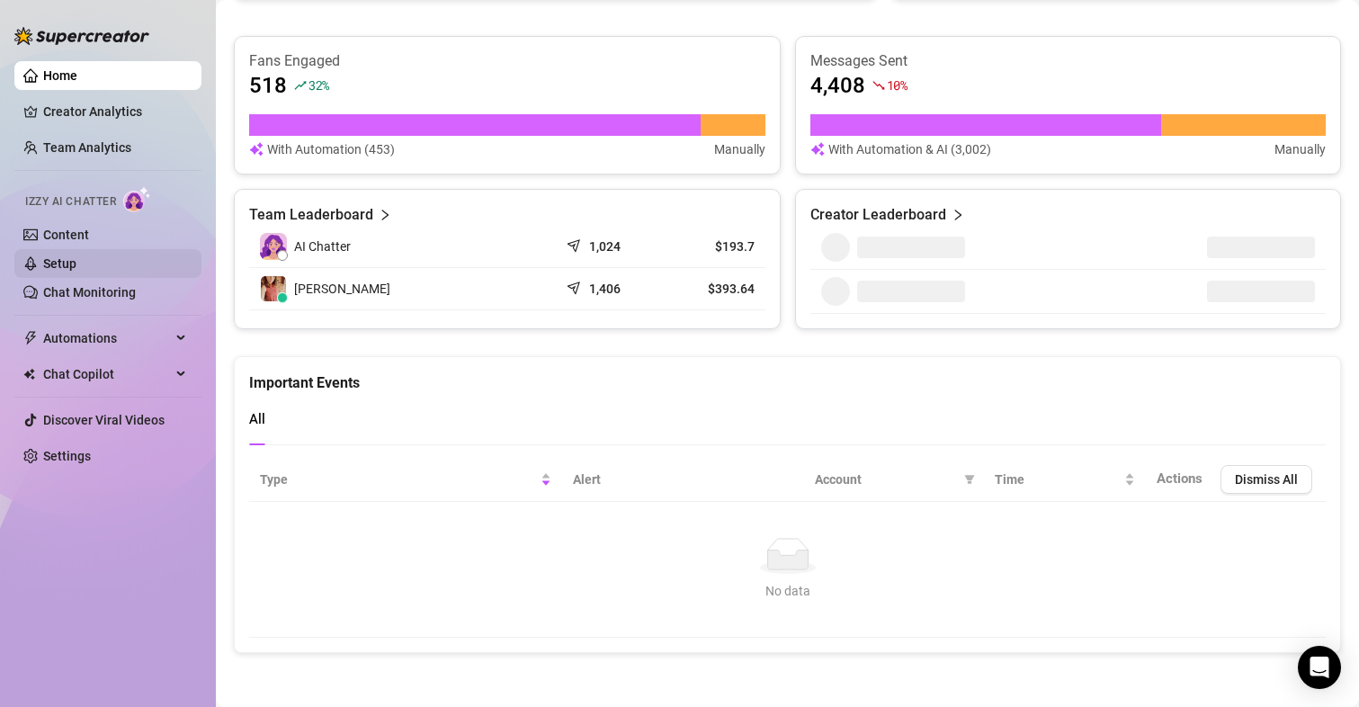
click at [62, 268] on link "Setup" at bounding box center [59, 263] width 33 height 14
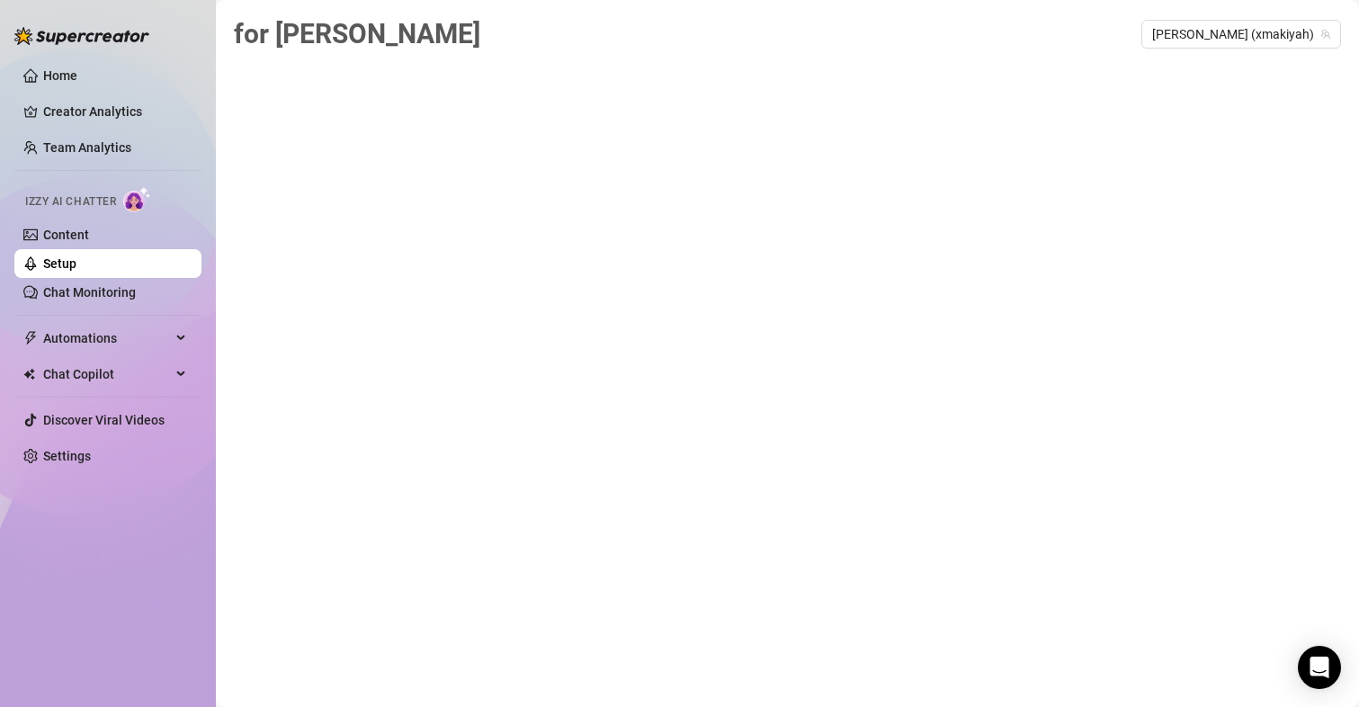
click at [667, 331] on div "for [PERSON_NAME] (xmakiyah)" at bounding box center [787, 333] width 1107 height 640
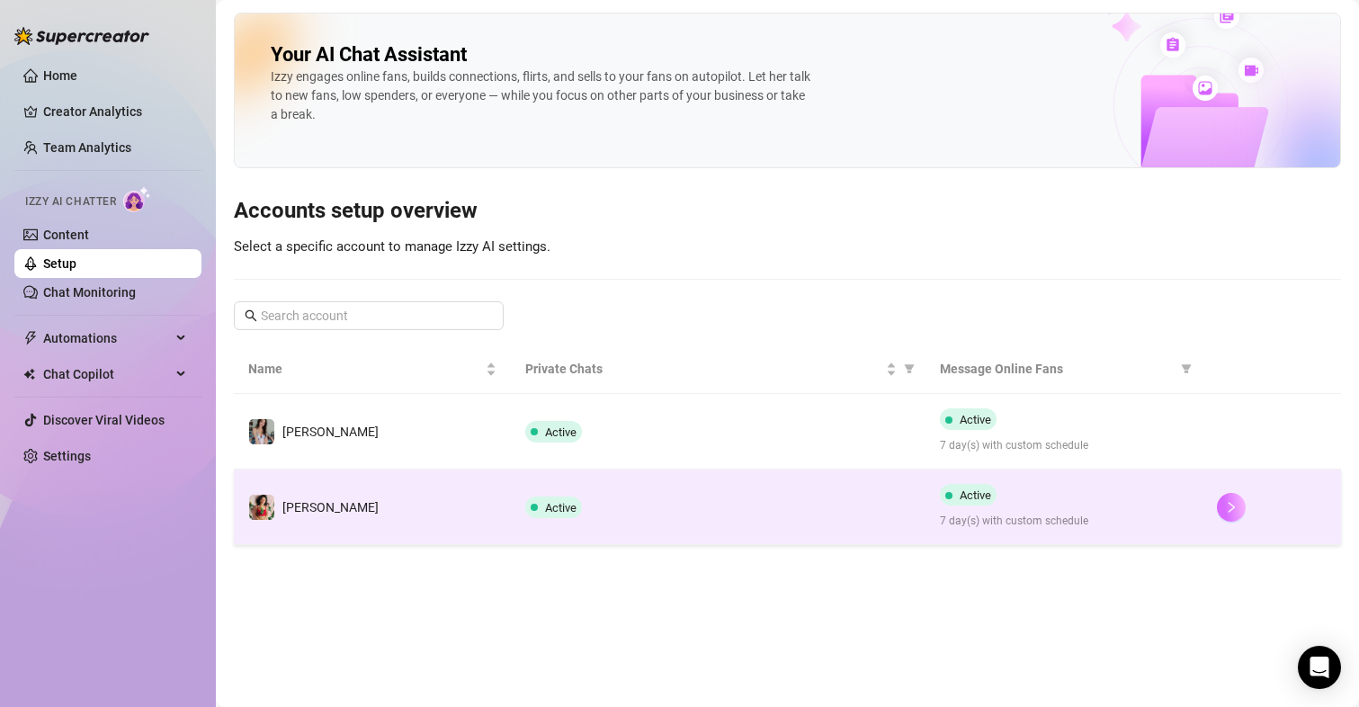
click at [1224, 505] on button "button" at bounding box center [1231, 507] width 29 height 29
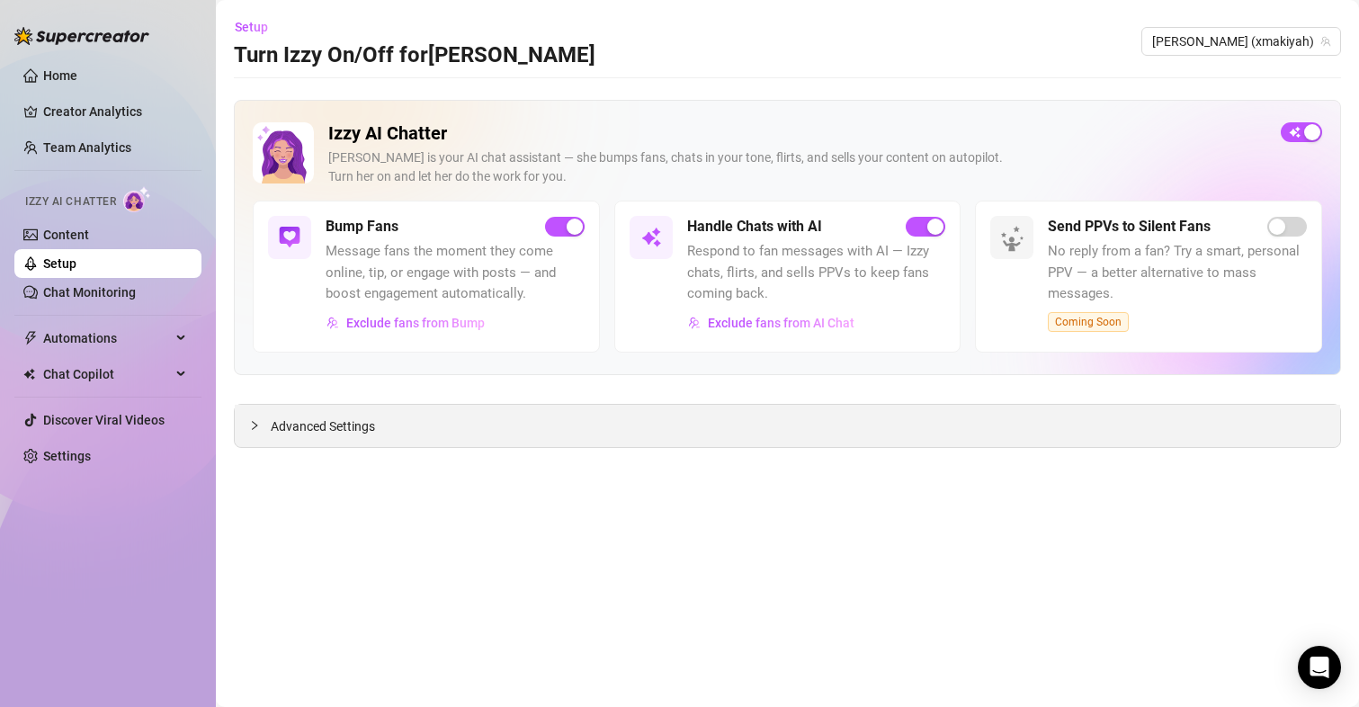
click at [356, 429] on span "Advanced Settings" at bounding box center [323, 426] width 104 height 20
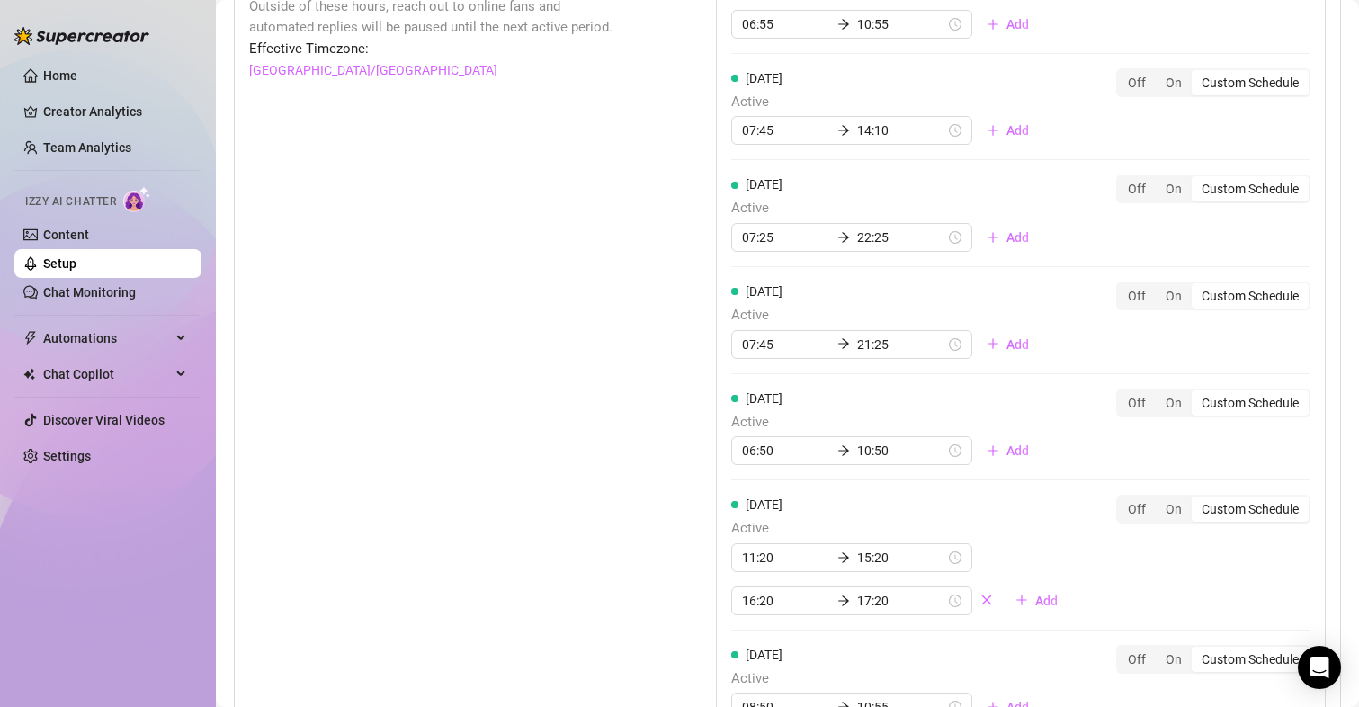
scroll to position [1349, 0]
